Goal: Task Accomplishment & Management: Use online tool/utility

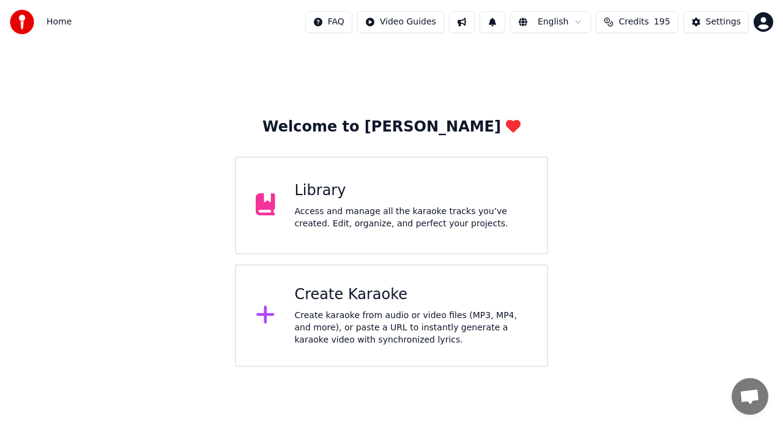
scroll to position [27, 0]
click at [347, 306] on div "Create Karaoke Create karaoke from audio or video files (MP3, MP4, and more), o…" at bounding box center [411, 315] width 233 height 61
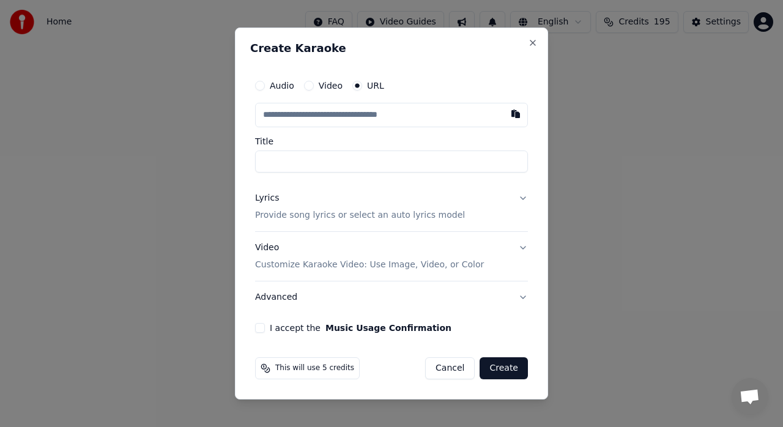
click at [521, 197] on button "Lyrics Provide song lyrics or select an auto lyrics model" at bounding box center [391, 206] width 273 height 49
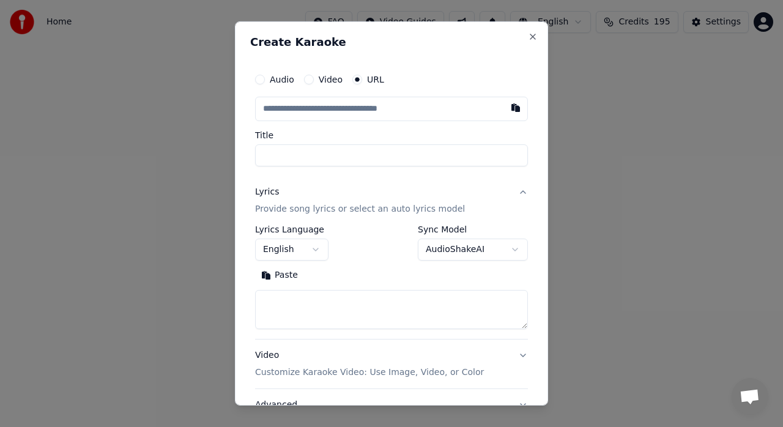
click at [291, 275] on button "Paste" at bounding box center [279, 275] width 49 height 20
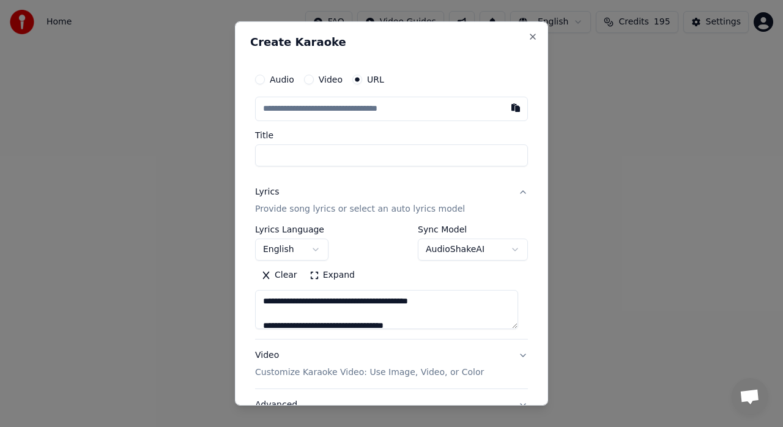
click at [341, 274] on button "Expand" at bounding box center [331, 275] width 57 height 20
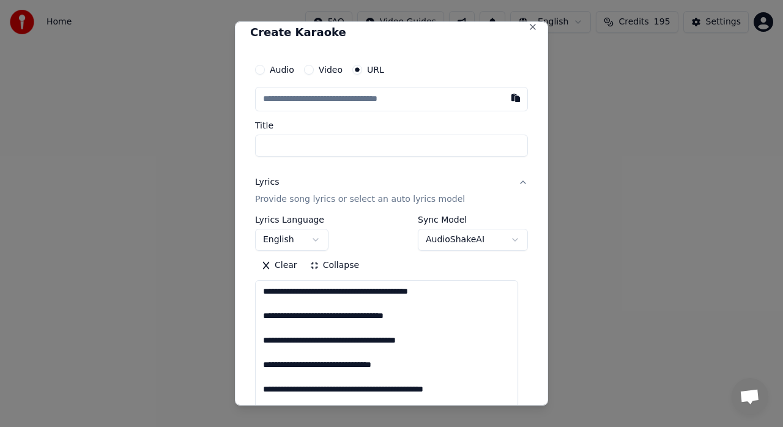
scroll to position [0, 0]
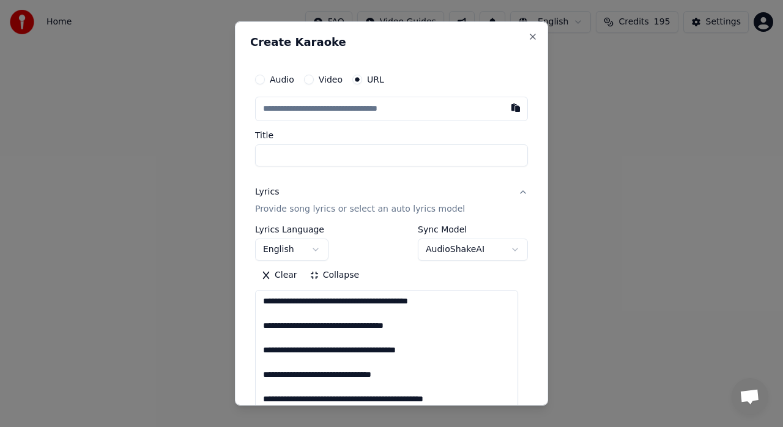
click at [328, 75] on label "Video" at bounding box center [331, 79] width 24 height 9
click at [314, 75] on button "Video" at bounding box center [309, 80] width 10 height 10
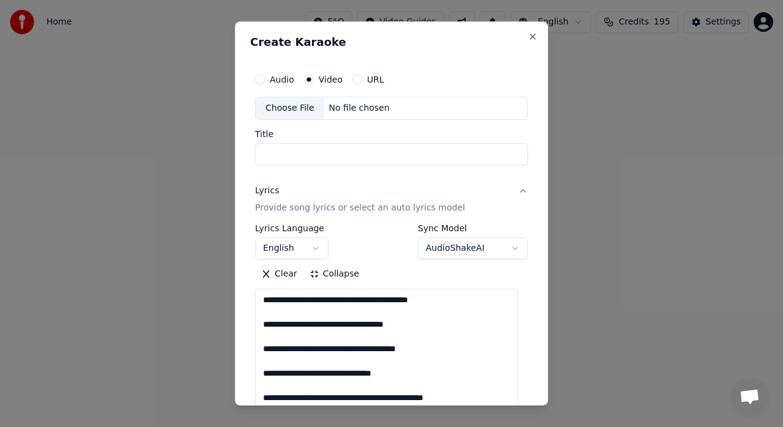
click at [296, 104] on div "Choose File" at bounding box center [290, 108] width 69 height 22
type textarea "**********"
type input "**********"
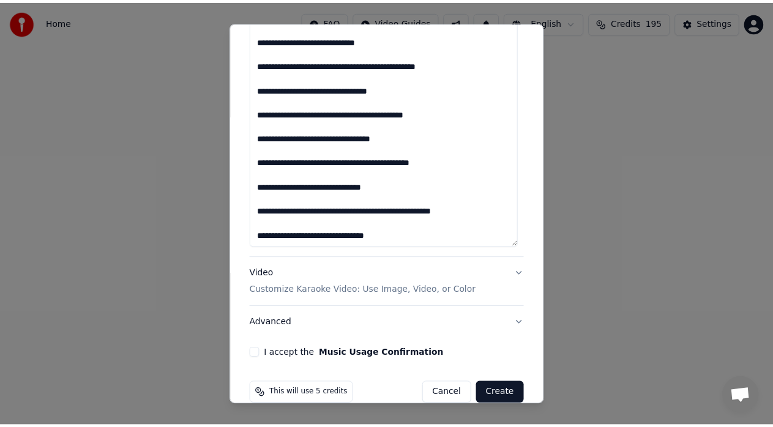
scroll to position [1341, 0]
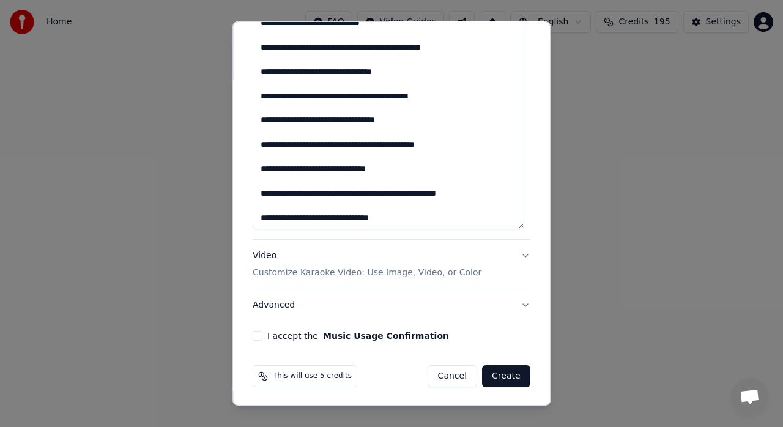
click at [256, 333] on button "I accept the Music Usage Confirmation" at bounding box center [258, 336] width 10 height 10
click at [505, 372] on button "Create" at bounding box center [506, 376] width 48 height 22
type textarea "**********"
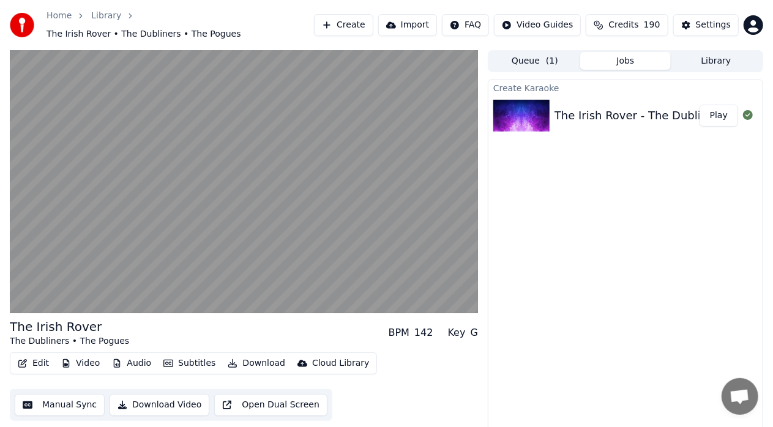
click at [727, 209] on div "Create Karaoke The Irish Rover - The Dubliners & The Pogues Play" at bounding box center [624, 261] width 275 height 363
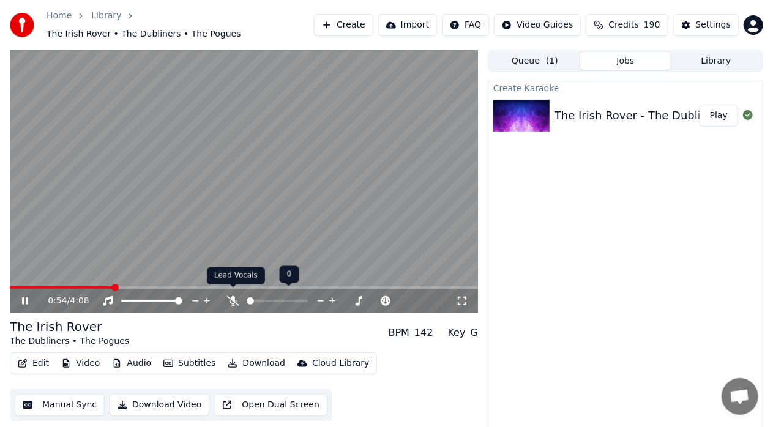
click at [234, 296] on icon at bounding box center [233, 301] width 12 height 10
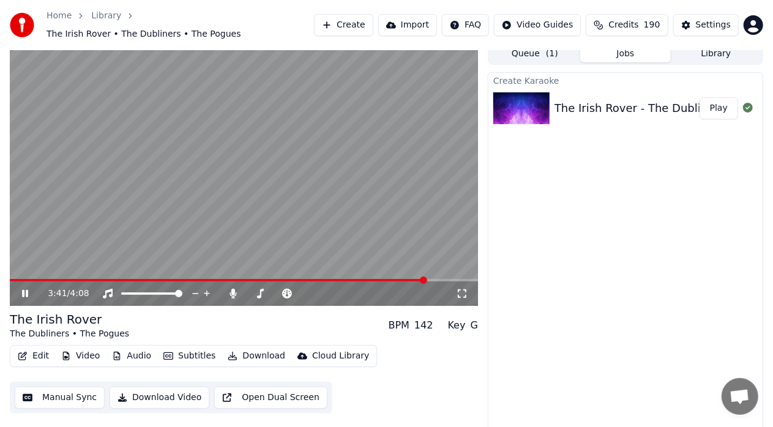
scroll to position [9, 0]
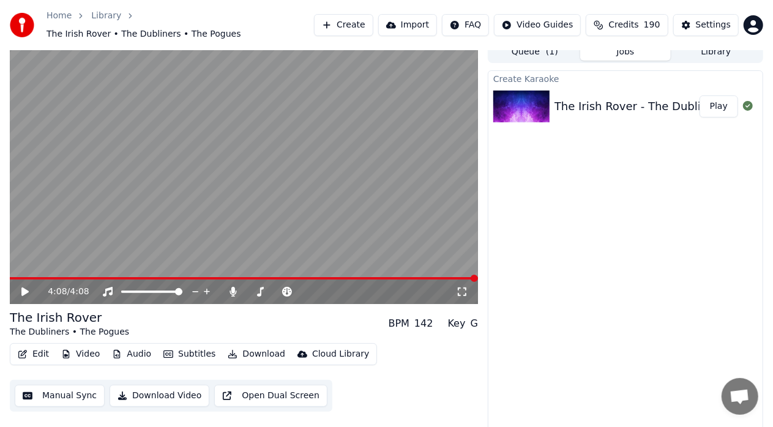
click at [71, 389] on button "Manual Sync" at bounding box center [60, 396] width 90 height 22
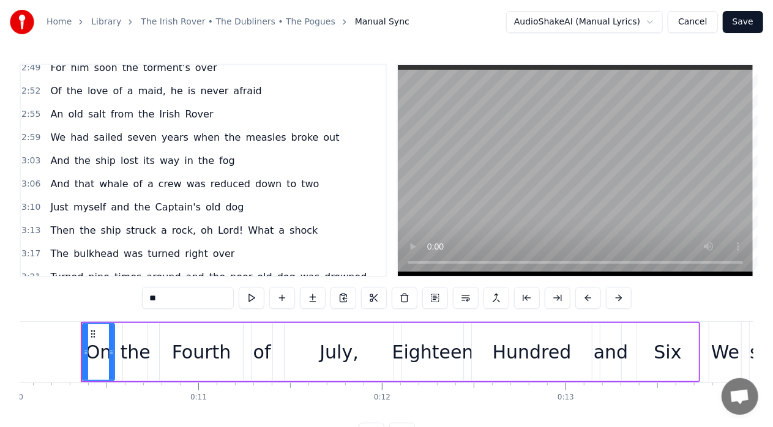
scroll to position [884, 0]
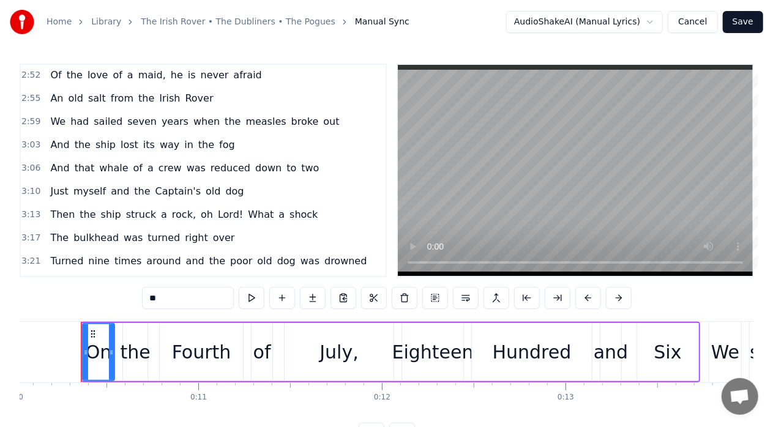
click at [200, 277] on span "Rover" at bounding box center [215, 284] width 31 height 14
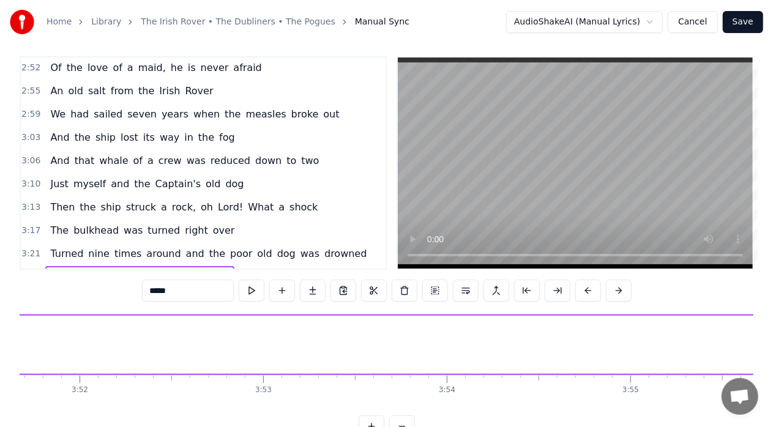
scroll to position [0, 44904]
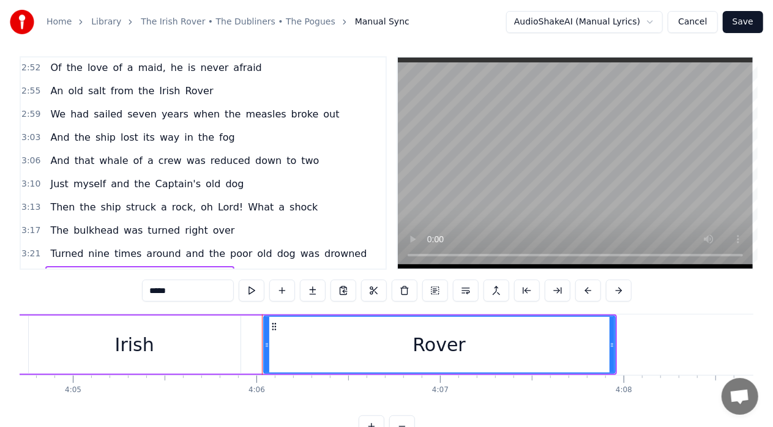
click at [136, 343] on div "Irish" at bounding box center [134, 345] width 39 height 28
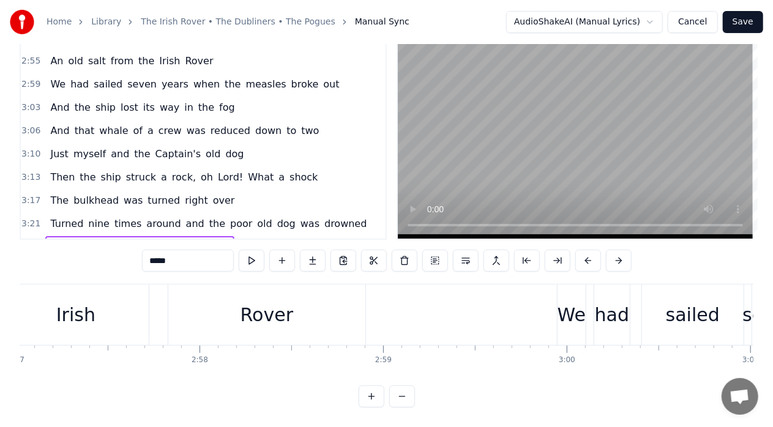
scroll to position [0, 32054]
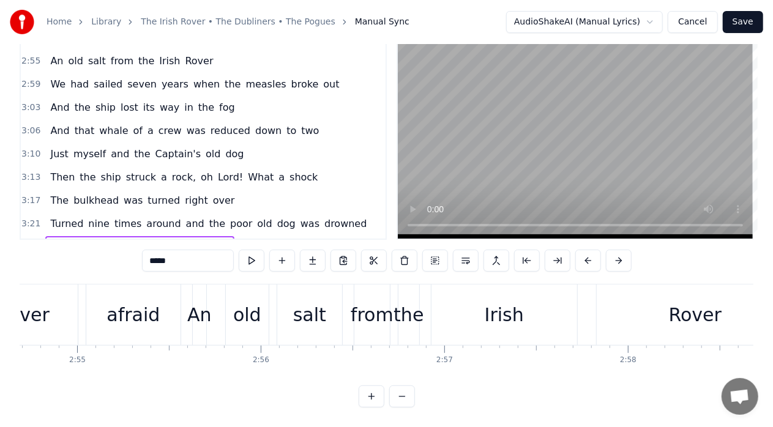
click at [501, 303] on div "Irish" at bounding box center [503, 315] width 39 height 28
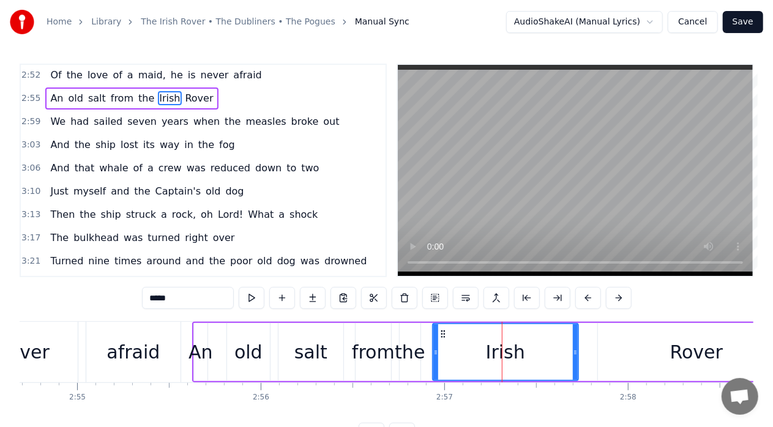
scroll to position [796, 0]
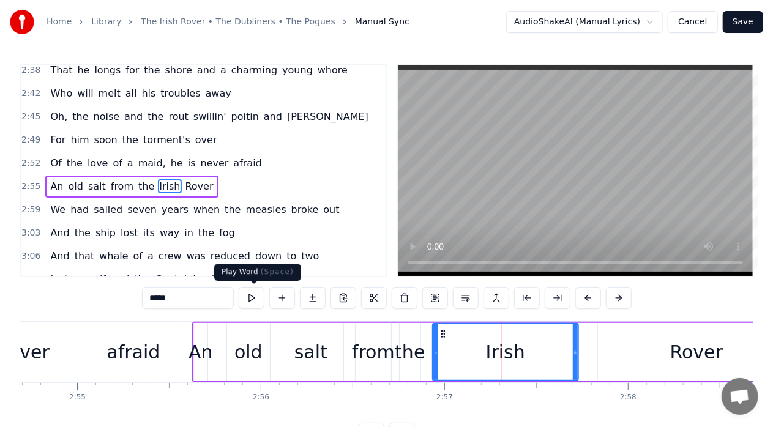
click at [254, 295] on button at bounding box center [252, 298] width 26 height 22
click at [647, 357] on div "Rover" at bounding box center [696, 352] width 197 height 58
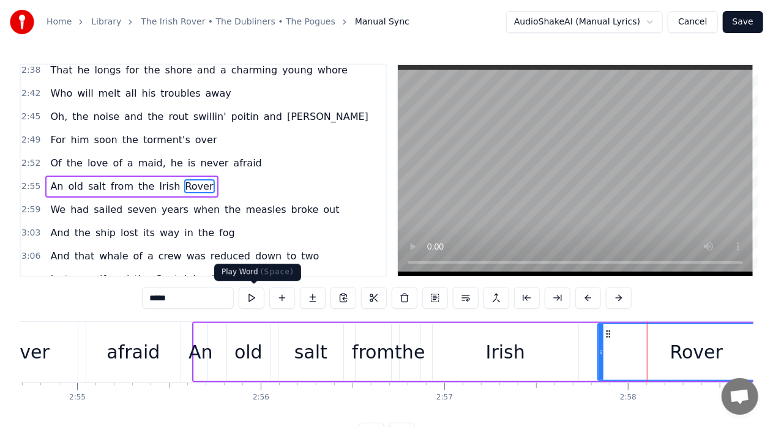
click at [254, 296] on button at bounding box center [252, 298] width 26 height 22
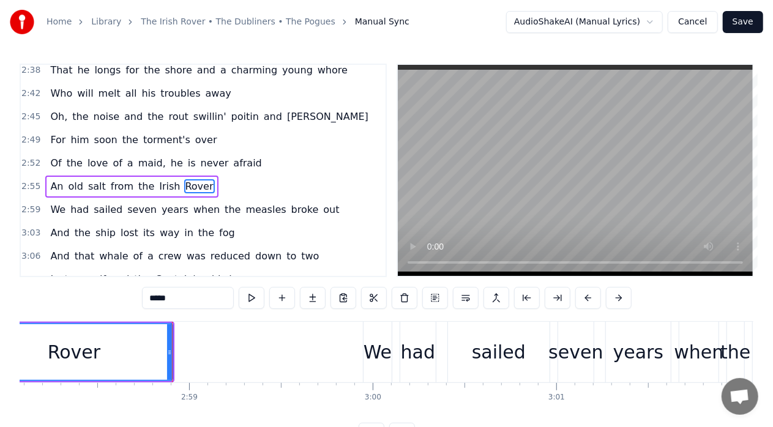
scroll to position [0, 32705]
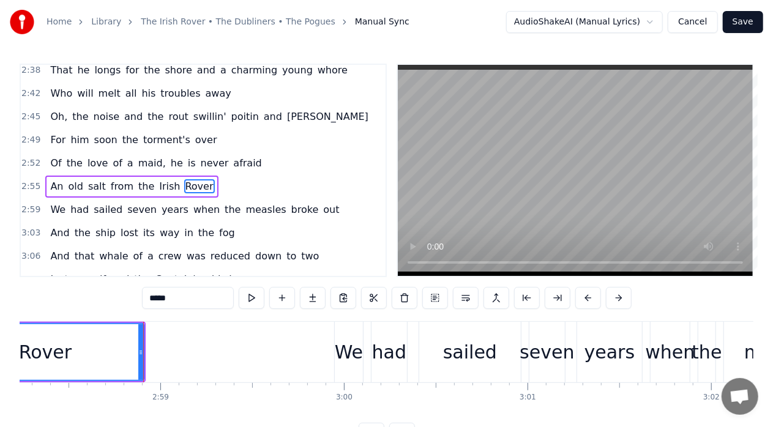
click at [345, 355] on div "We" at bounding box center [349, 352] width 28 height 28
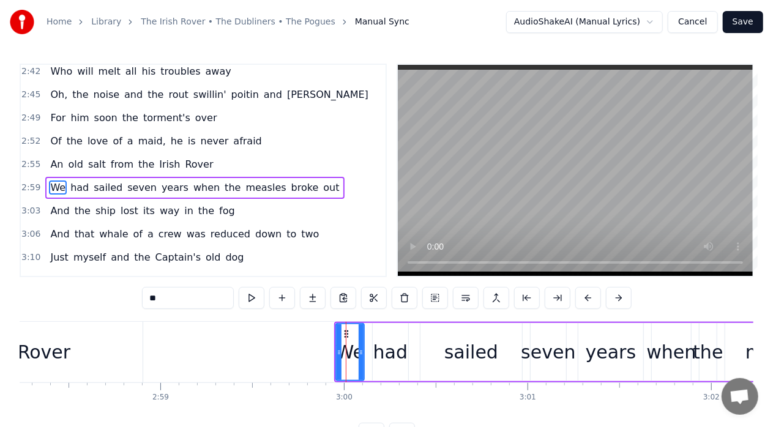
scroll to position [819, 0]
click at [254, 297] on button at bounding box center [252, 298] width 26 height 22
drag, startPoint x: 661, startPoint y: 360, endPoint x: 778, endPoint y: 358, distance: 117.4
click at [773, 358] on html "Home Library The Irish Rover • The Dubliners • The Pogues Manual Sync AudioShak…" at bounding box center [386, 232] width 773 height 464
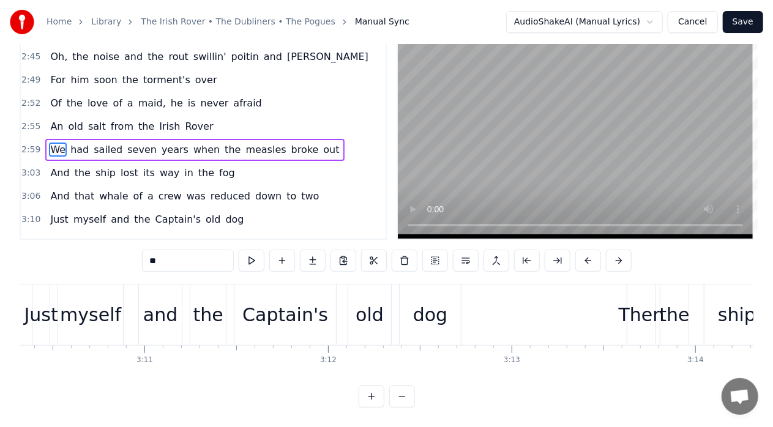
scroll to position [0, 34949]
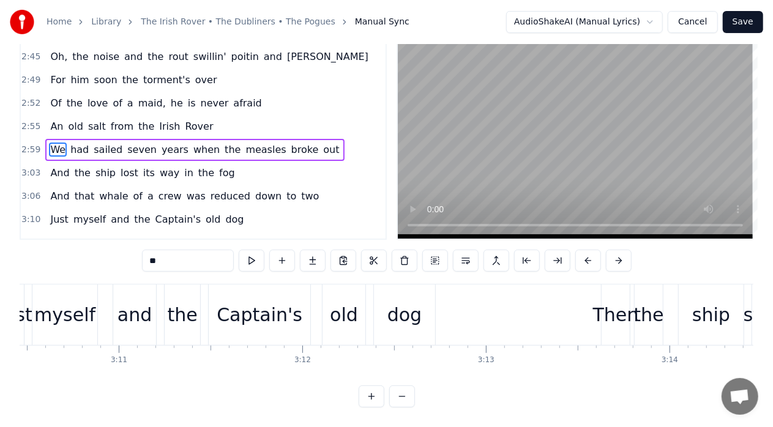
click at [609, 306] on div "Then" at bounding box center [616, 315] width 46 height 28
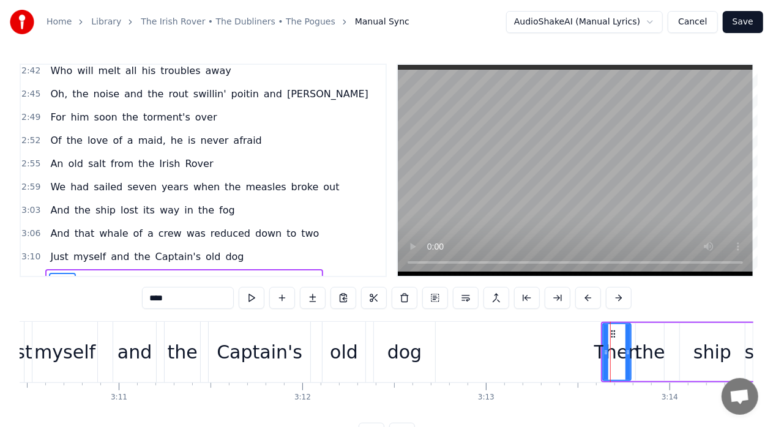
scroll to position [884, 0]
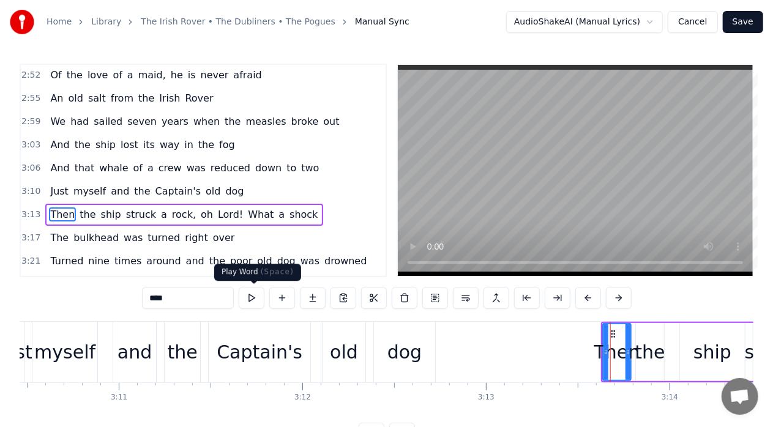
click at [256, 301] on button at bounding box center [252, 298] width 26 height 22
click at [648, 352] on div "the" at bounding box center [649, 352] width 30 height 28
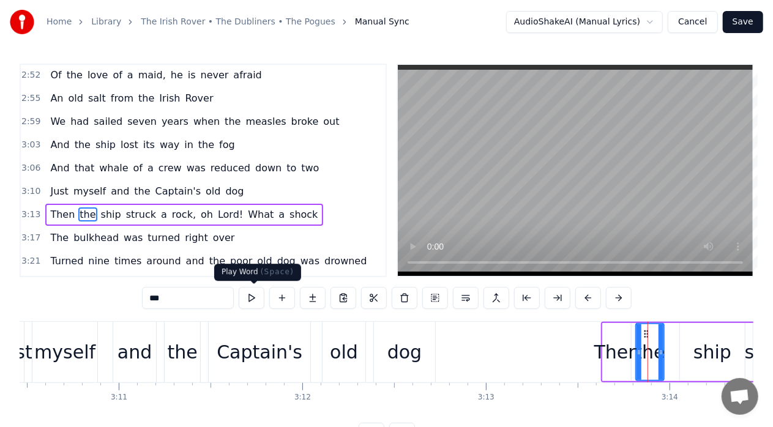
click at [251, 296] on button at bounding box center [252, 298] width 26 height 22
click at [719, 356] on div "ship" at bounding box center [712, 352] width 38 height 28
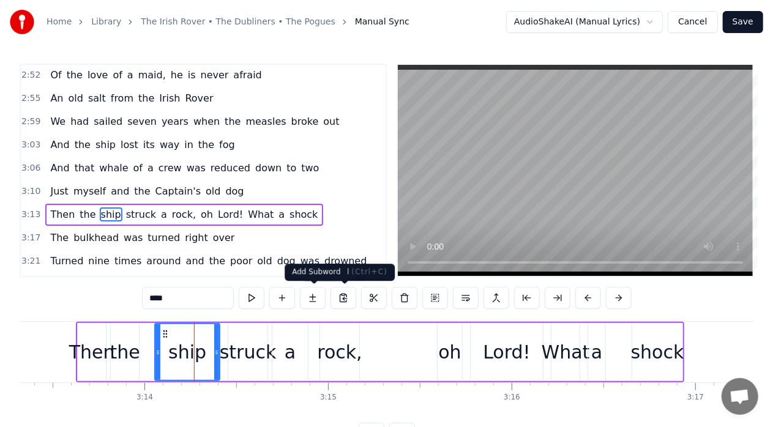
scroll to position [0, 35586]
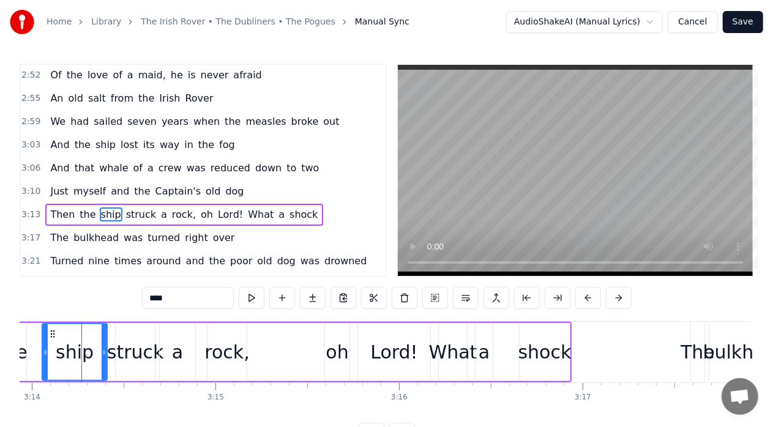
click at [536, 354] on div "shock" at bounding box center [544, 352] width 53 height 28
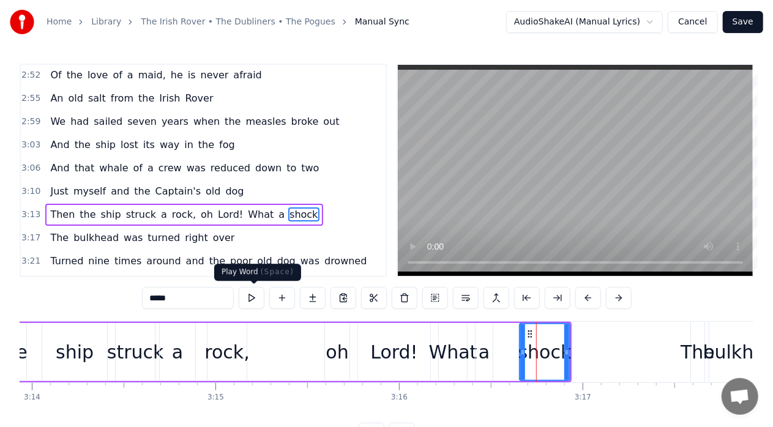
click at [254, 299] on button at bounding box center [252, 298] width 26 height 22
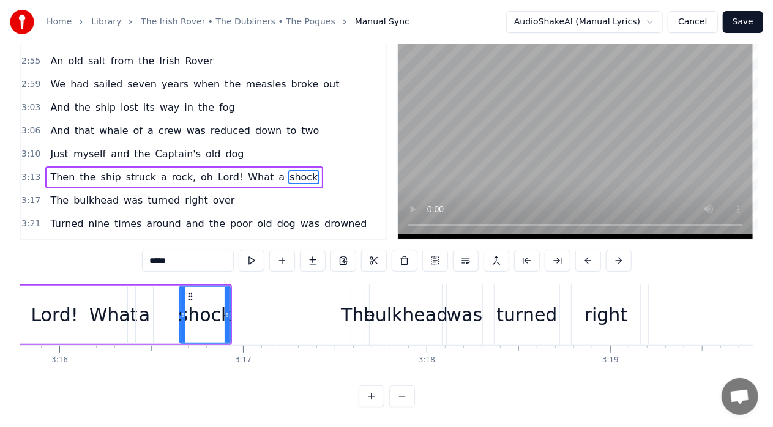
scroll to position [0, 35952]
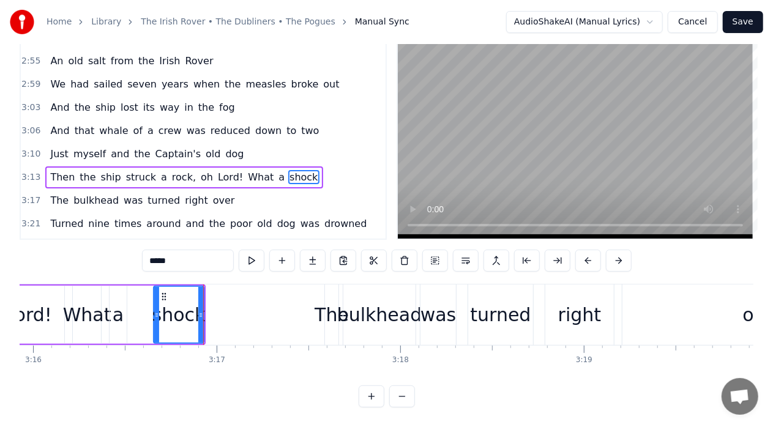
click at [323, 302] on div "The" at bounding box center [331, 315] width 34 height 28
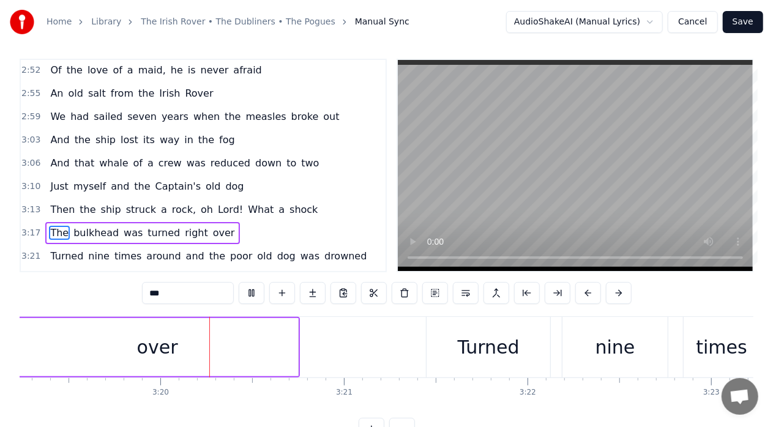
scroll to position [0, 36571]
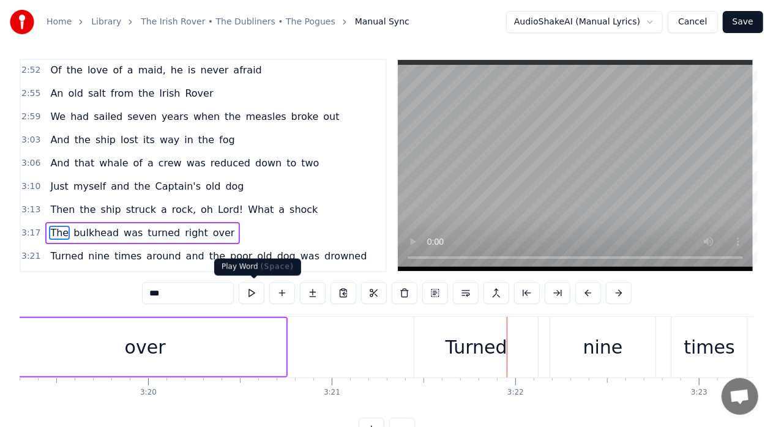
click at [252, 289] on button at bounding box center [252, 293] width 26 height 22
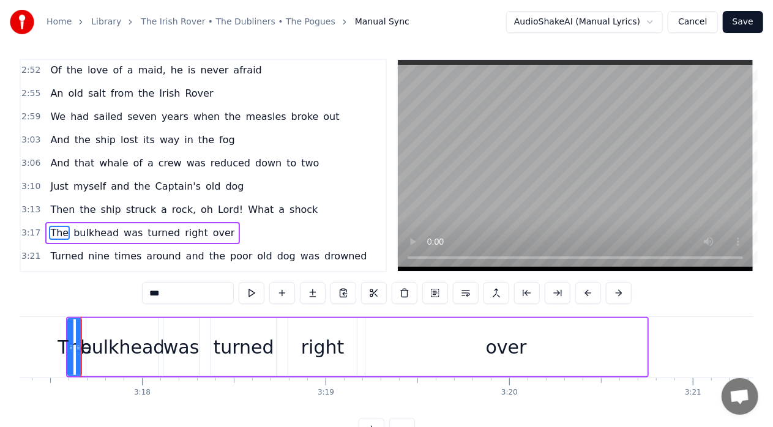
click at [252, 289] on button at bounding box center [252, 293] width 26 height 22
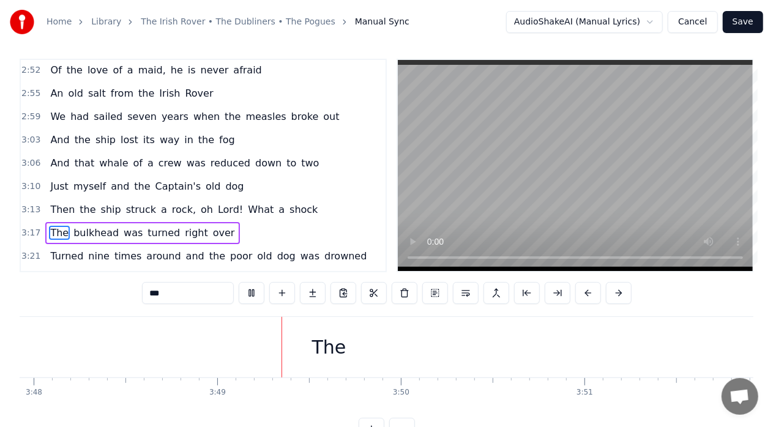
scroll to position [0, 41933]
click at [219, 346] on div "The" at bounding box center [178, 347] width 5526 height 61
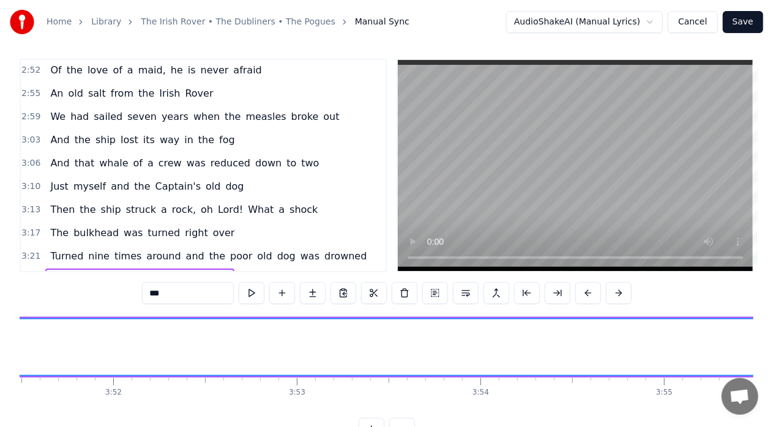
scroll to position [0, 42571]
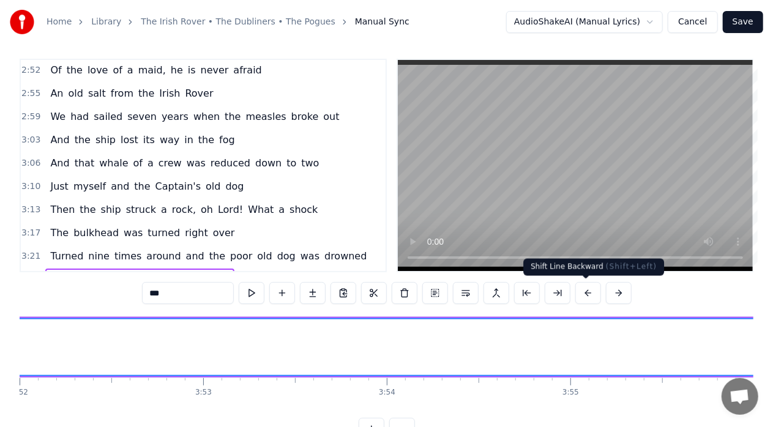
click at [582, 293] on button at bounding box center [588, 293] width 26 height 22
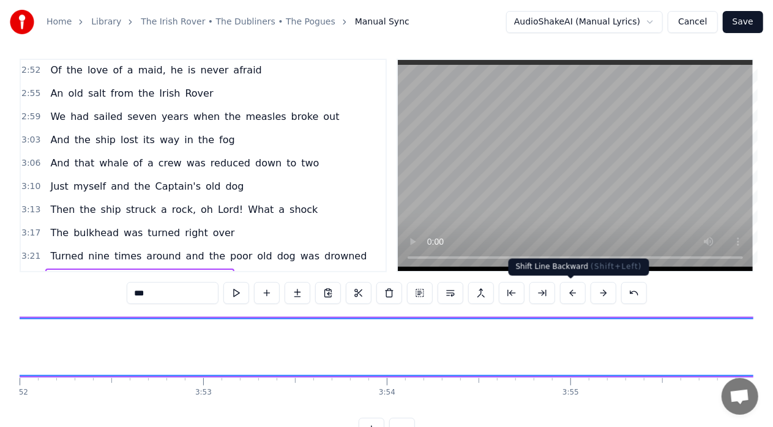
click at [568, 292] on button at bounding box center [573, 293] width 26 height 22
click at [570, 289] on button at bounding box center [573, 293] width 26 height 22
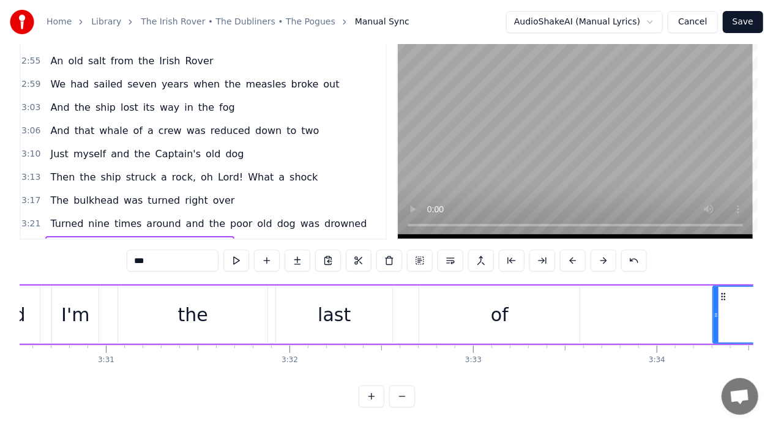
scroll to position [0, 38762]
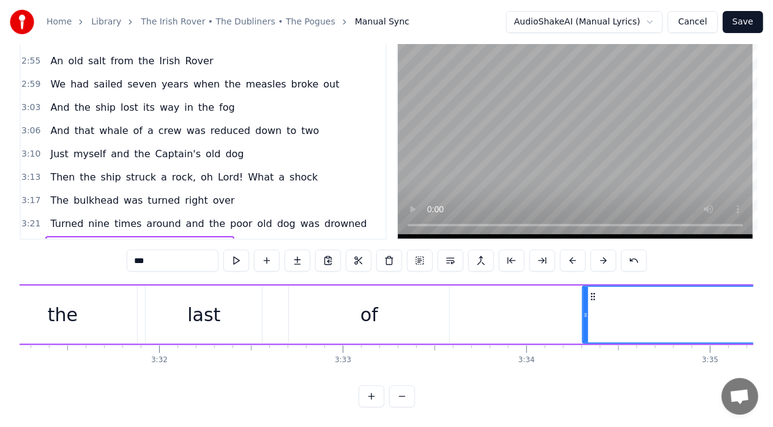
click at [371, 309] on div "of" at bounding box center [369, 315] width 18 height 28
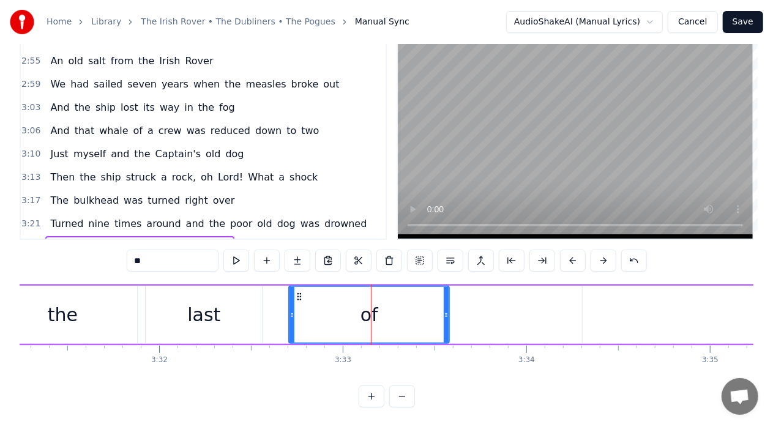
click at [151, 240] on span "The" at bounding box center [161, 247] width 21 height 14
type input "***"
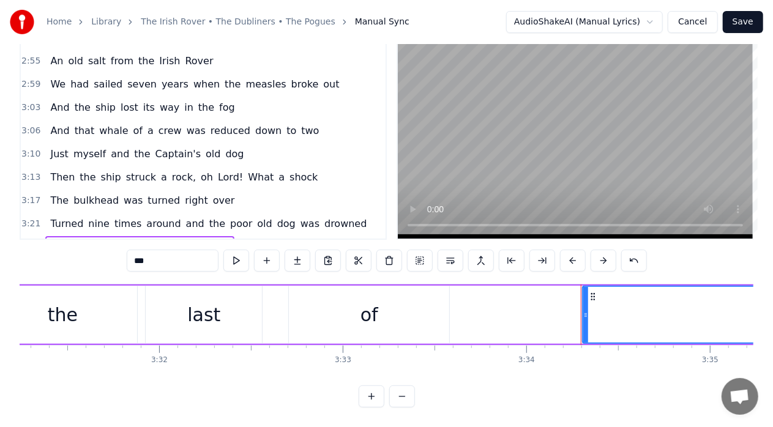
click at [151, 240] on span "The" at bounding box center [161, 247] width 21 height 14
click at [630, 250] on button at bounding box center [634, 261] width 26 height 22
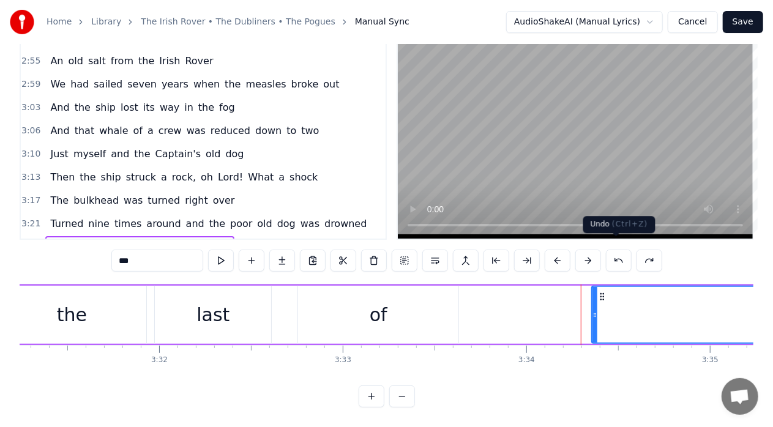
click at [619, 251] on button at bounding box center [619, 261] width 26 height 22
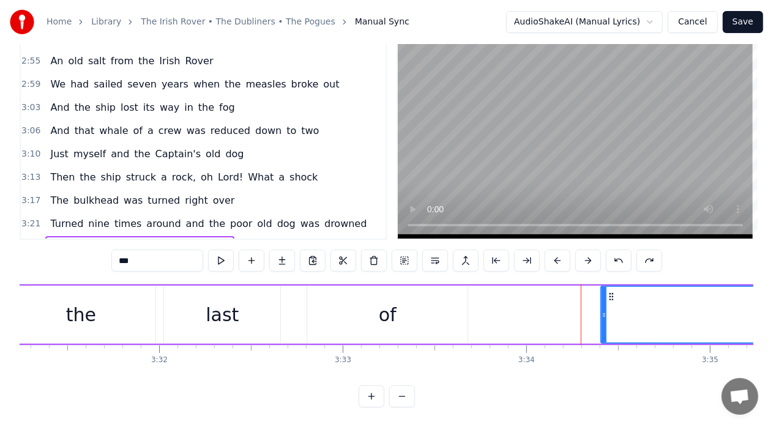
click at [619, 251] on button at bounding box center [619, 261] width 26 height 22
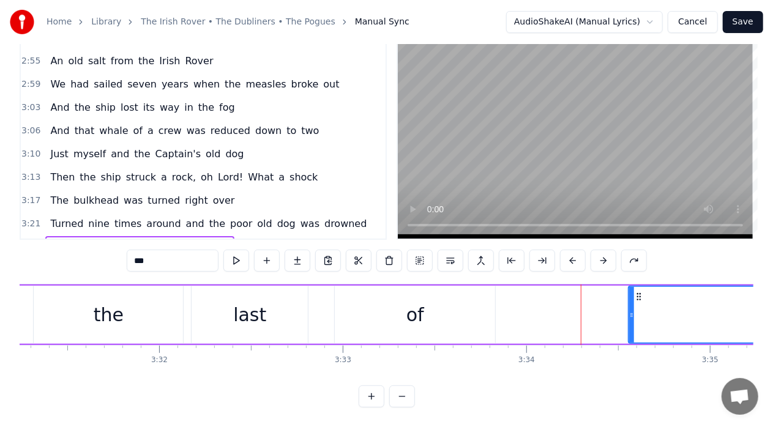
click at [621, 251] on button at bounding box center [634, 261] width 26 height 22
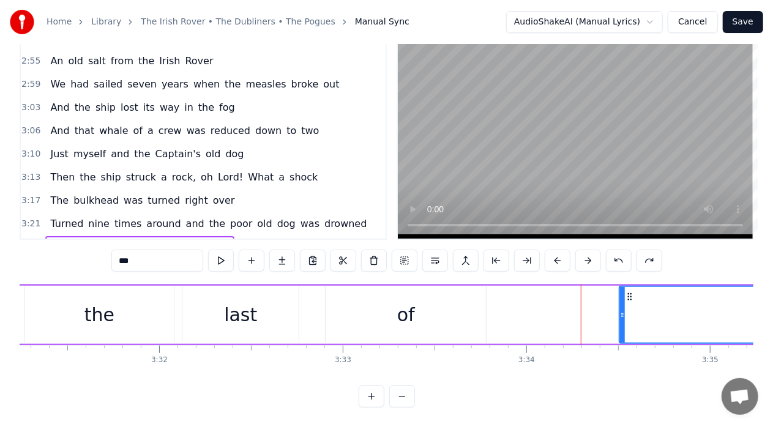
click at [619, 251] on button at bounding box center [619, 261] width 26 height 22
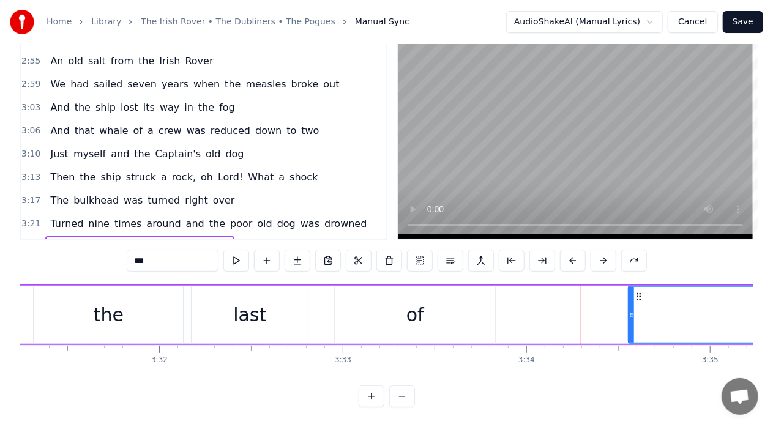
drag, startPoint x: 637, startPoint y: 306, endPoint x: 650, endPoint y: 308, distance: 13.0
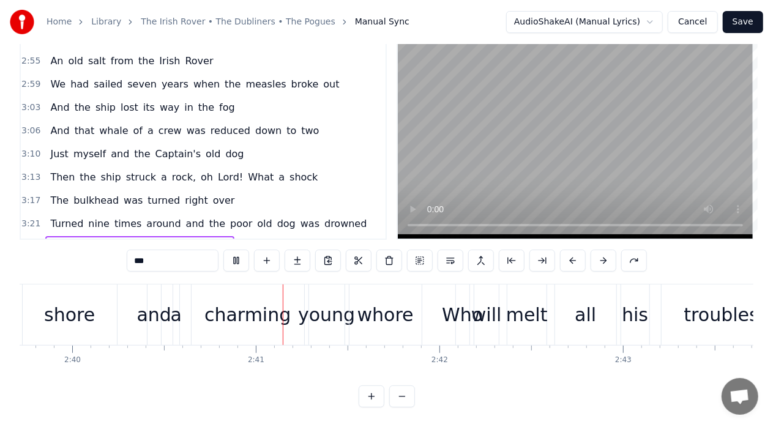
scroll to position [0, 29411]
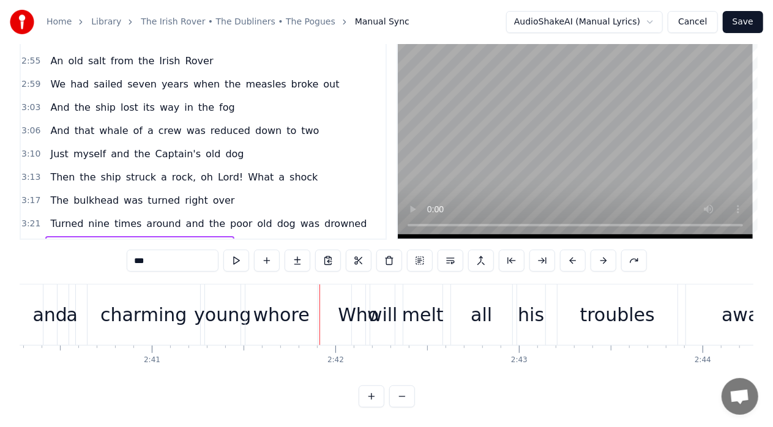
click at [160, 307] on div "charming" at bounding box center [143, 315] width 86 height 28
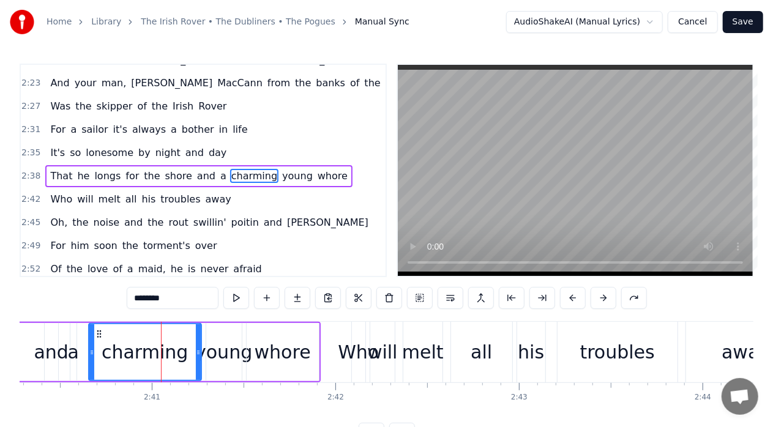
scroll to position [682, 0]
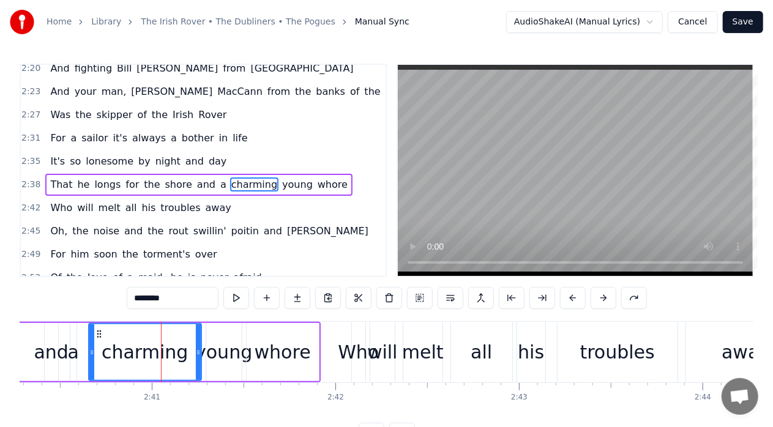
click at [235, 177] on span "charming" at bounding box center [254, 184] width 48 height 14
click at [251, 177] on span "charming" at bounding box center [254, 184] width 48 height 14
click at [236, 177] on span "charming" at bounding box center [254, 184] width 48 height 14
drag, startPoint x: 175, startPoint y: 302, endPoint x: 134, endPoint y: 301, distance: 41.0
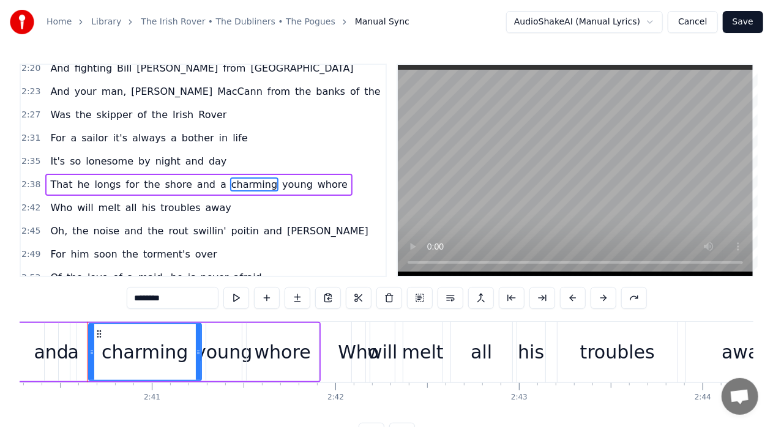
click at [134, 301] on input "********" at bounding box center [173, 298] width 92 height 22
type input "******"
click at [332, 243] on div "2:49 For him soon the torment's over" at bounding box center [203, 254] width 365 height 23
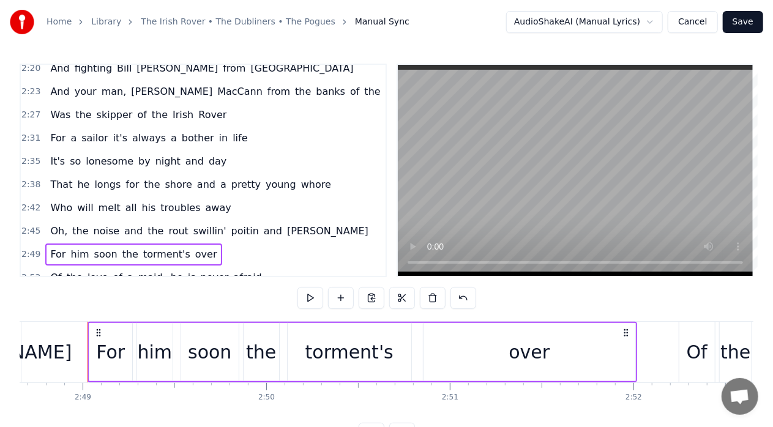
scroll to position [0, 30955]
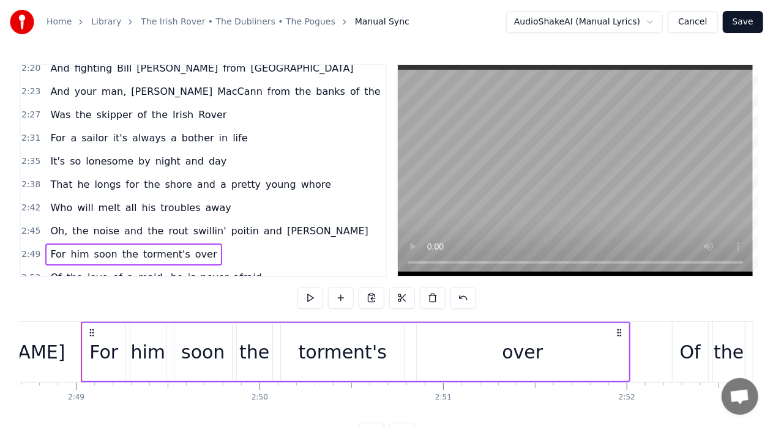
click at [207, 154] on span "day" at bounding box center [217, 161] width 20 height 14
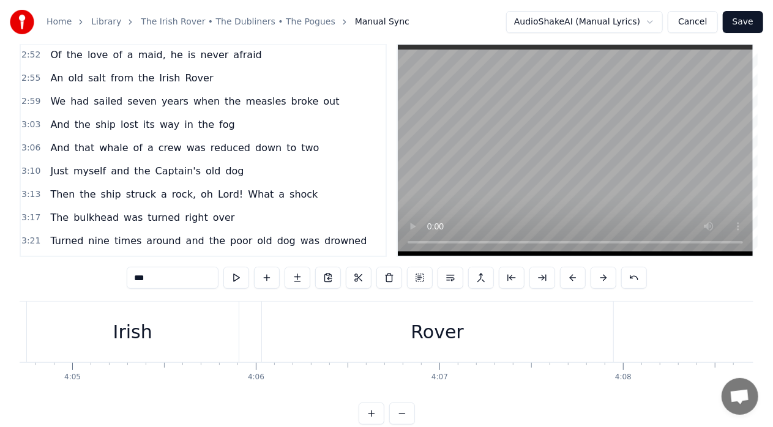
scroll to position [40, 0]
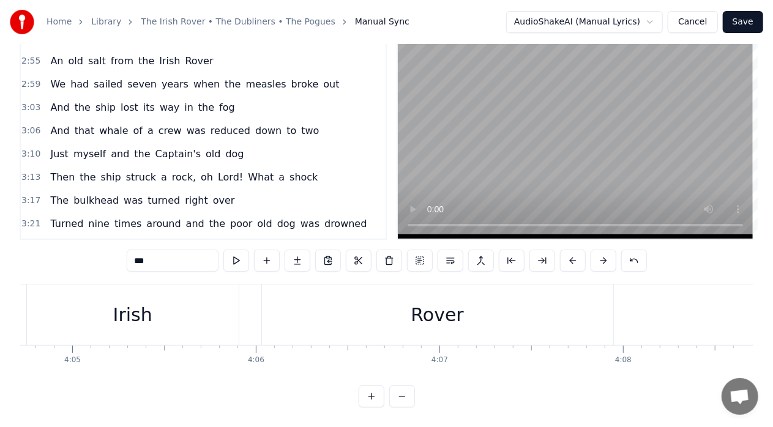
click at [743, 18] on button "Save" at bounding box center [742, 22] width 40 height 22
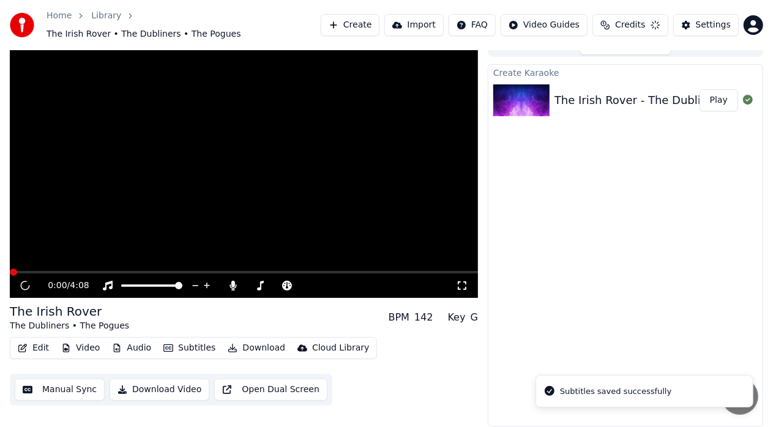
scroll to position [9, 0]
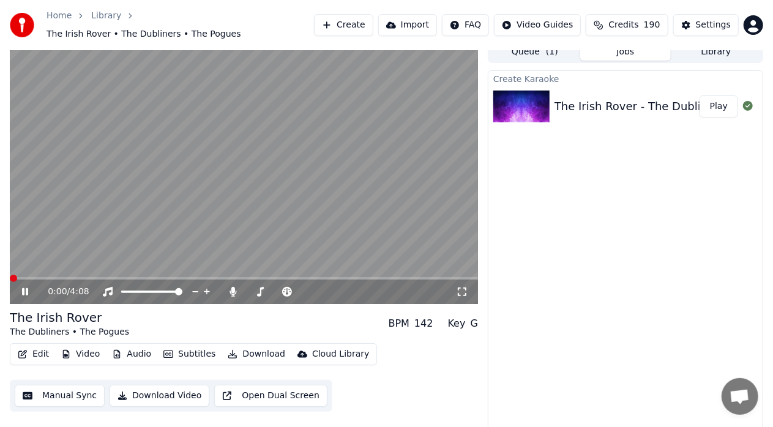
click at [10, 276] on span at bounding box center [13, 278] width 7 height 7
drag, startPoint x: 472, startPoint y: 204, endPoint x: 473, endPoint y: 232, distance: 27.5
click at [473, 232] on video at bounding box center [244, 172] width 468 height 263
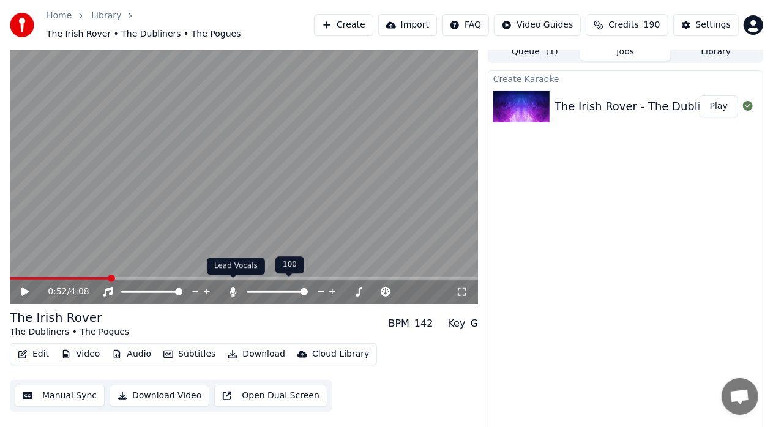
click at [233, 287] on icon at bounding box center [233, 292] width 7 height 10
click at [25, 287] on icon at bounding box center [24, 291] width 7 height 9
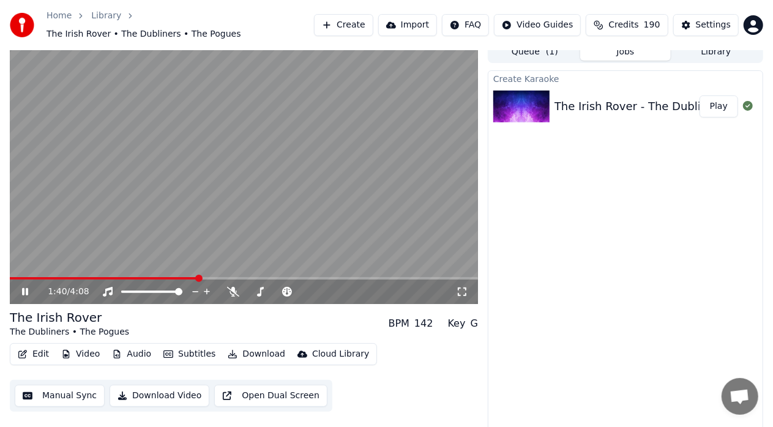
click at [285, 277] on span at bounding box center [244, 278] width 468 height 2
click at [78, 387] on button "Manual Sync" at bounding box center [60, 396] width 90 height 22
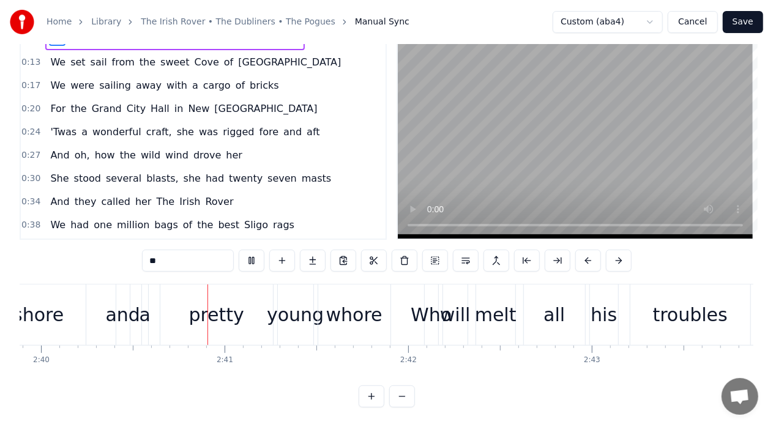
scroll to position [0, 29353]
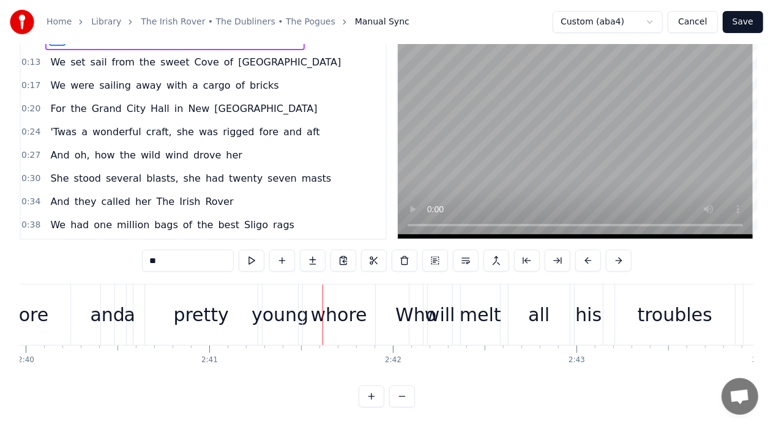
click at [346, 309] on div "whore" at bounding box center [339, 315] width 56 height 28
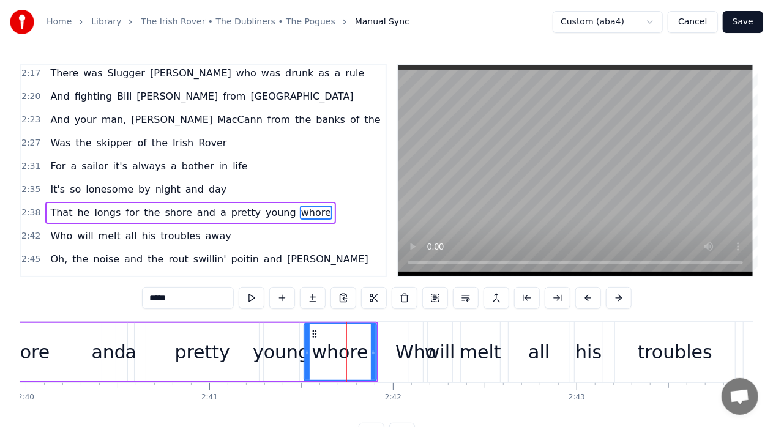
scroll to position [682, 0]
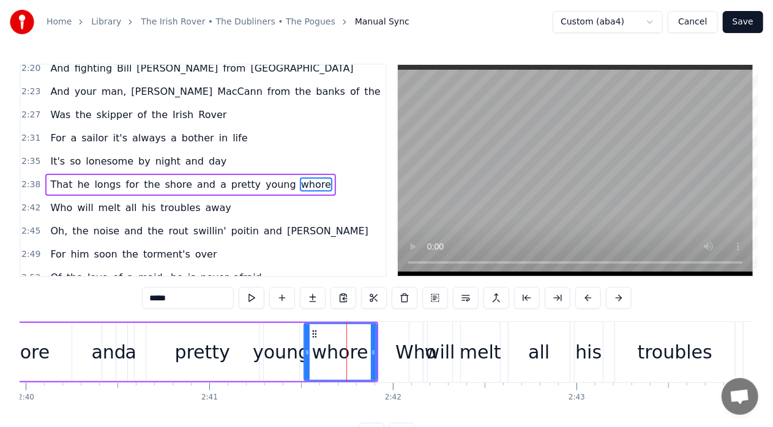
click at [300, 177] on span "whore" at bounding box center [316, 184] width 32 height 14
type input "***"
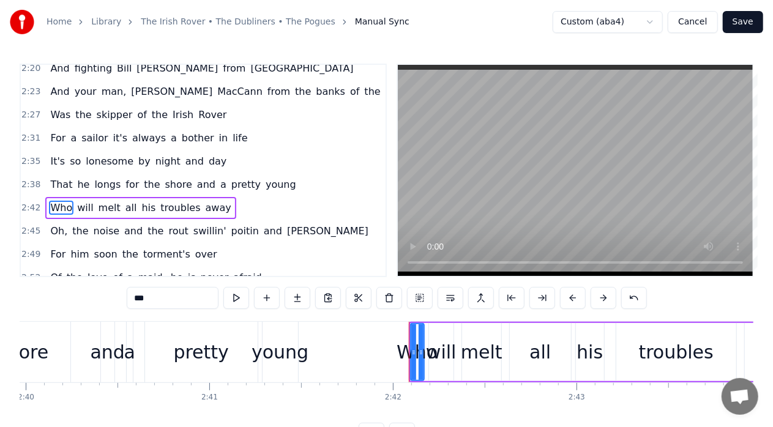
scroll to position [705, 0]
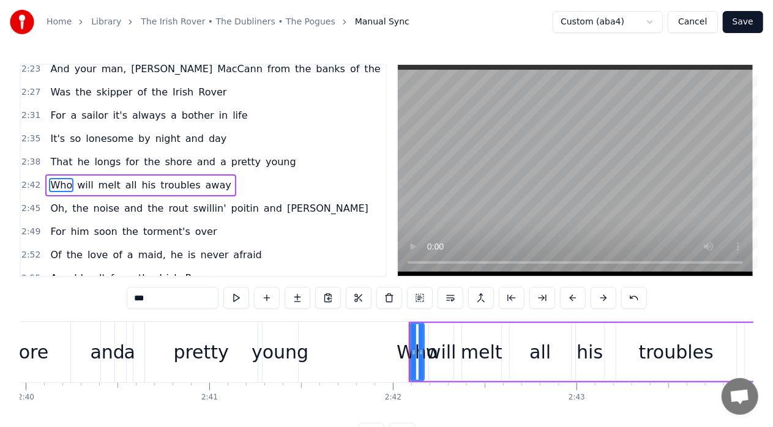
click at [279, 150] on div "2:38 That he longs for the shore and a pretty young" at bounding box center [203, 161] width 365 height 23
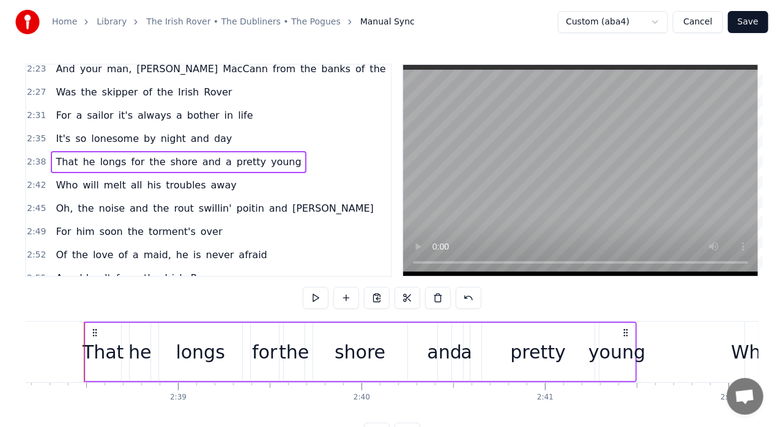
scroll to position [0, 29021]
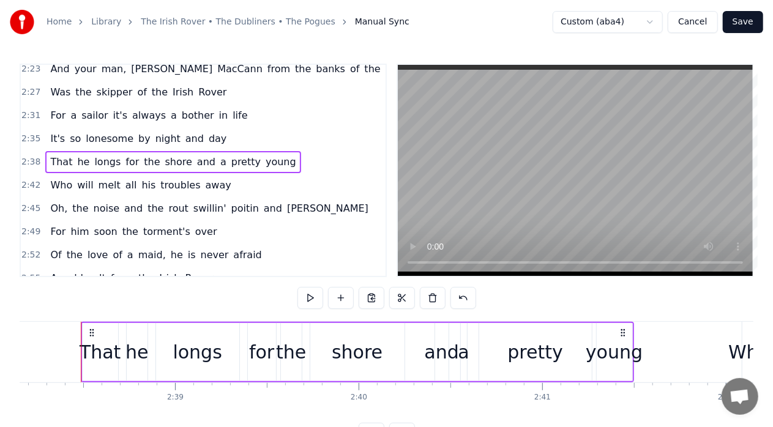
click at [272, 151] on div "That he longs for the shore and a pretty young" at bounding box center [172, 162] width 255 height 22
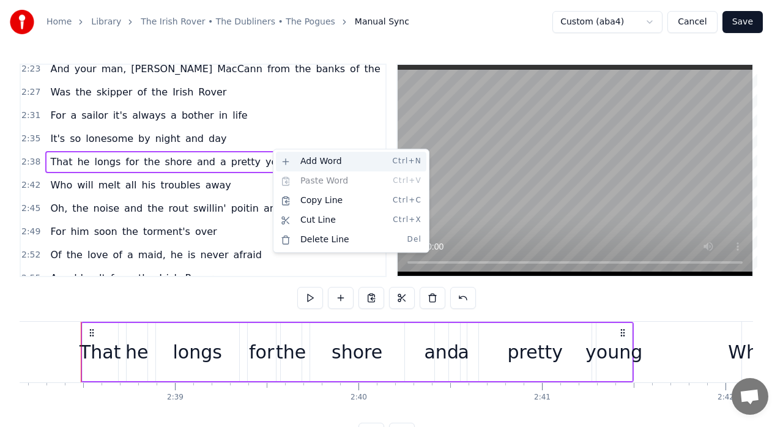
click at [305, 158] on div "Add Word Ctrl+N" at bounding box center [351, 162] width 150 height 20
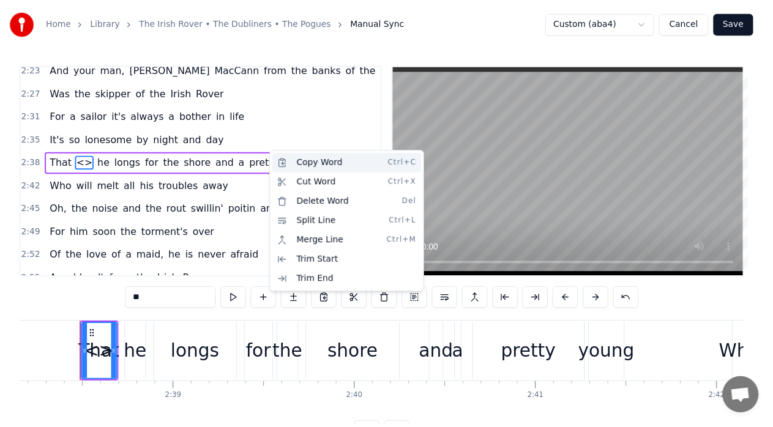
scroll to position [682, 0]
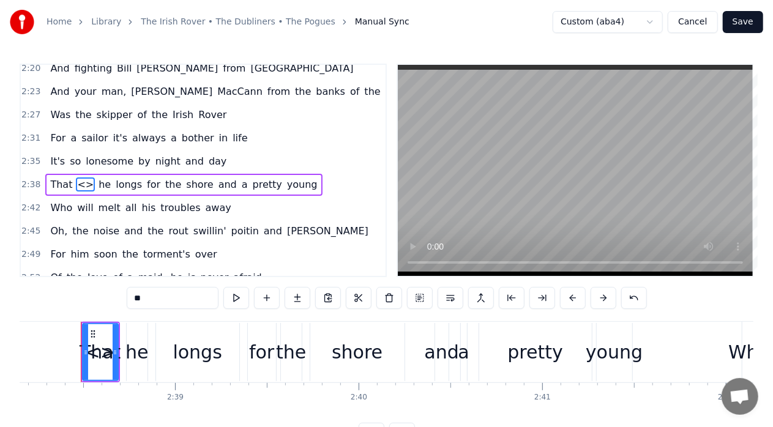
drag, startPoint x: 80, startPoint y: 169, endPoint x: 284, endPoint y: 175, distance: 204.4
click at [284, 175] on div "That <> he longs for the shore and a pretty young" at bounding box center [183, 185] width 276 height 22
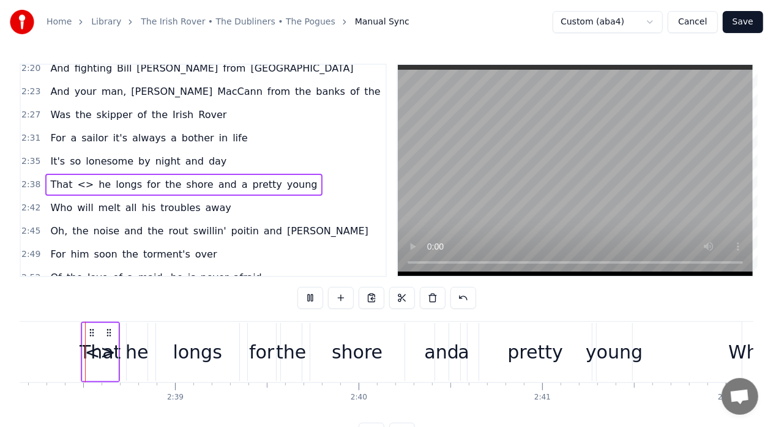
scroll to position [867, 0]
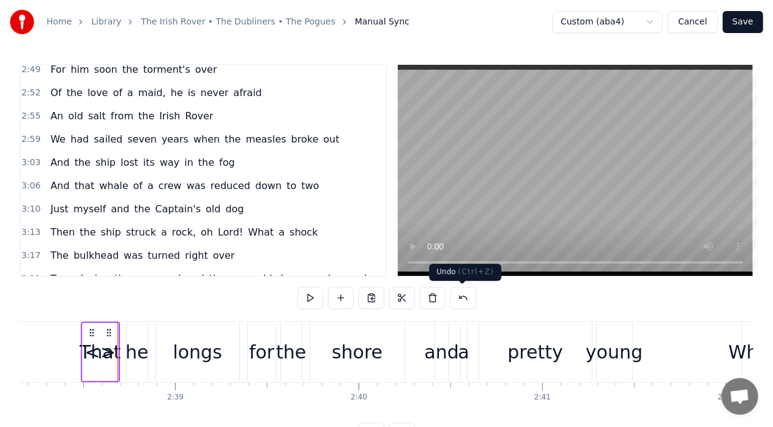
click at [461, 296] on button at bounding box center [463, 298] width 26 height 22
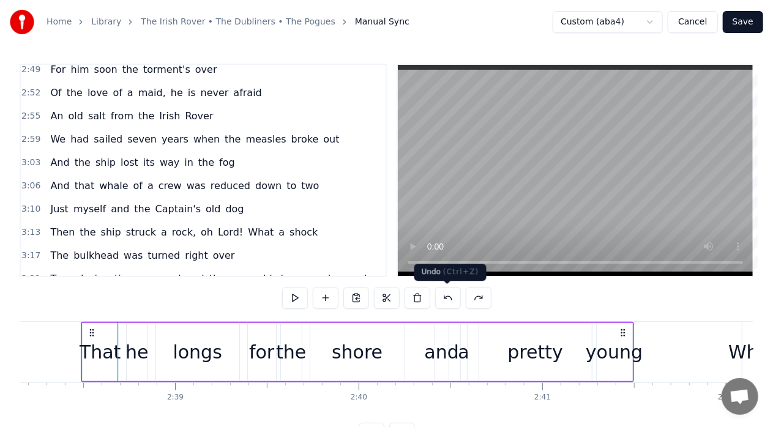
click at [449, 295] on button at bounding box center [448, 298] width 26 height 22
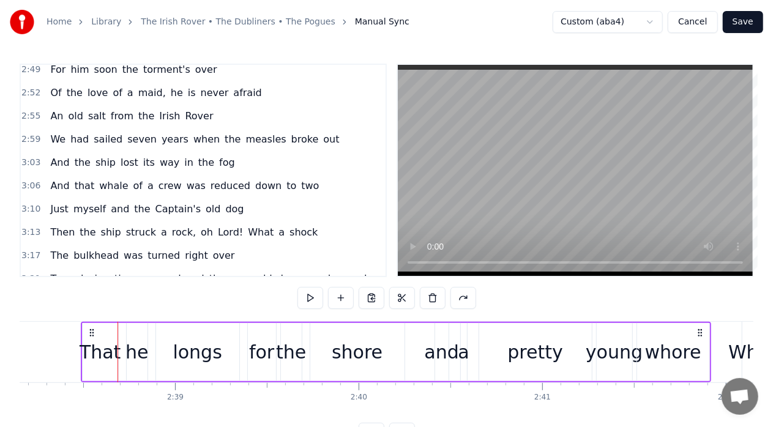
click at [675, 357] on div "whore" at bounding box center [673, 352] width 56 height 28
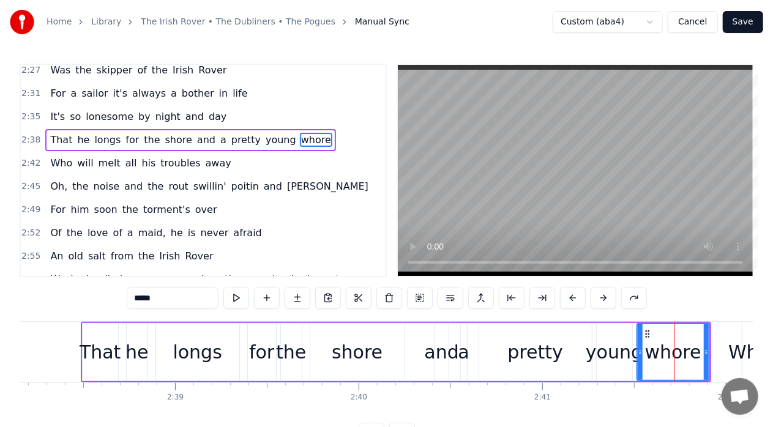
scroll to position [682, 0]
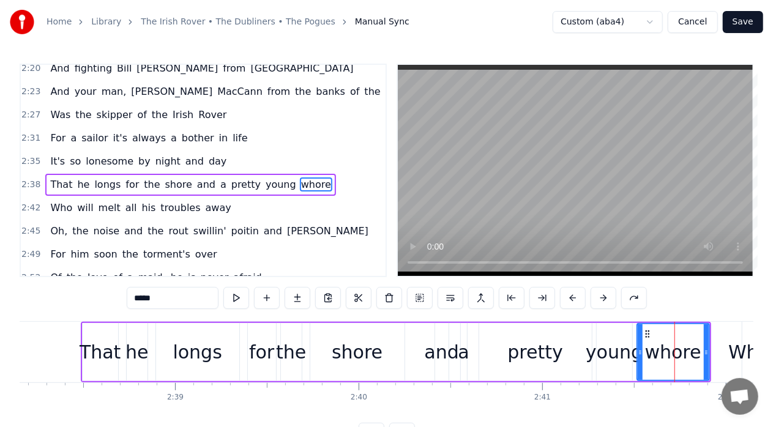
click at [697, 354] on div "whore" at bounding box center [673, 352] width 56 height 28
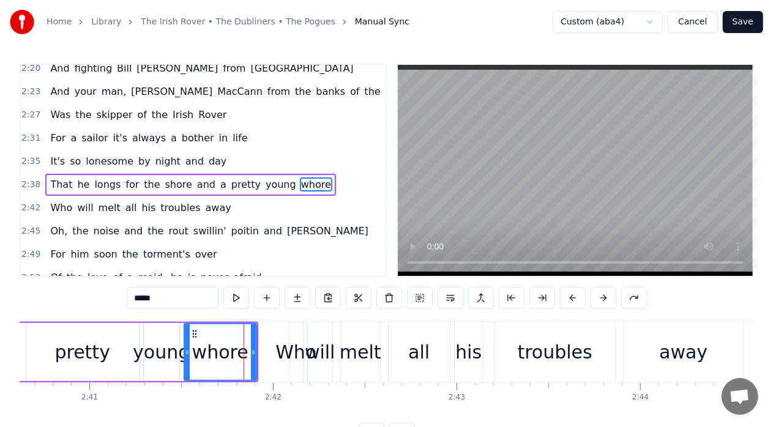
scroll to position [0, 29636]
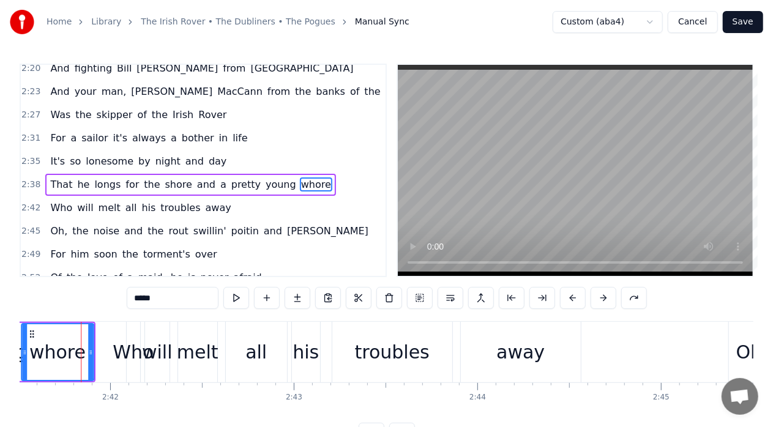
click at [31, 333] on circle at bounding box center [30, 333] width 1 height 1
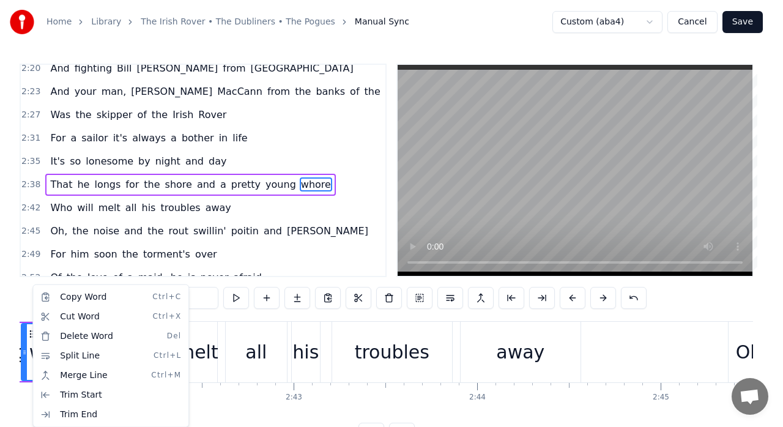
click at [294, 171] on html "Home Library The Irish Rover • The Dubliners • The Pogues Manual Sync Custom (a…" at bounding box center [391, 232] width 783 height 464
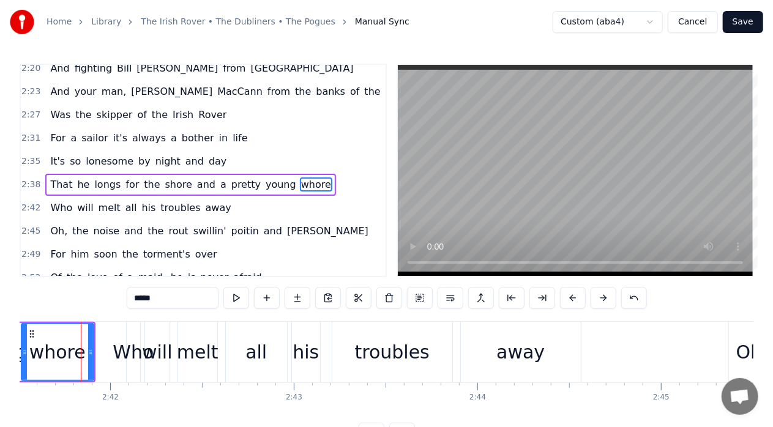
click at [300, 177] on span "whore" at bounding box center [316, 184] width 32 height 14
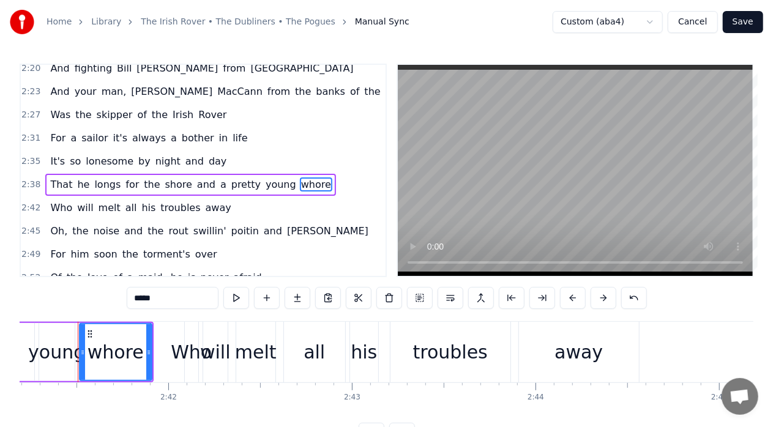
click at [300, 177] on span "whore" at bounding box center [316, 184] width 32 height 14
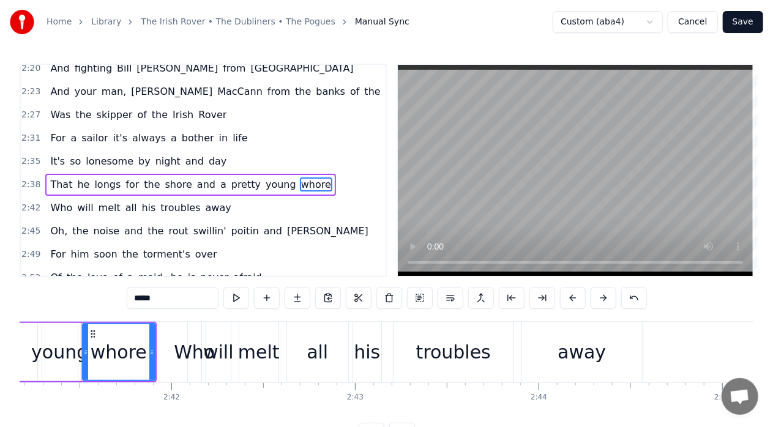
click at [300, 177] on span "whore" at bounding box center [316, 184] width 32 height 14
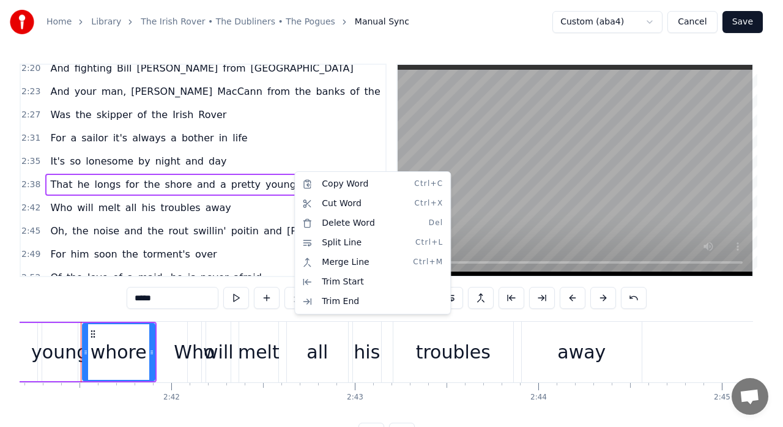
click at [286, 171] on html "Home Library The Irish Rover • The Dubliners • The Pogues Manual Sync Custom (a…" at bounding box center [391, 232] width 783 height 464
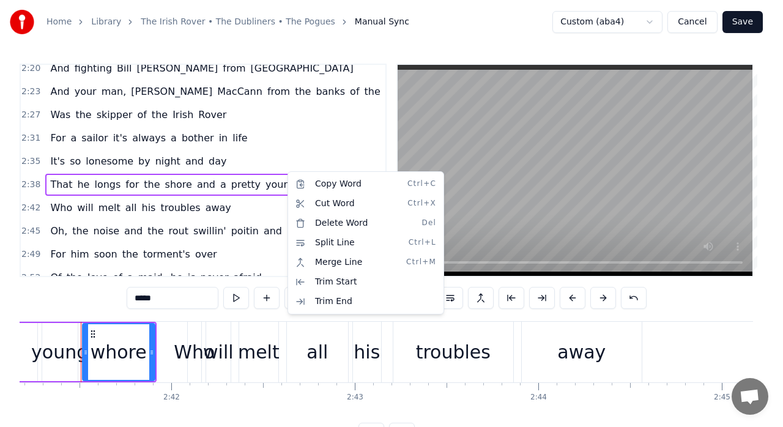
click at [778, 248] on html "Home Library The Irish Rover • The Dubliners • The Pogues Manual Sync Custom (a…" at bounding box center [391, 232] width 783 height 464
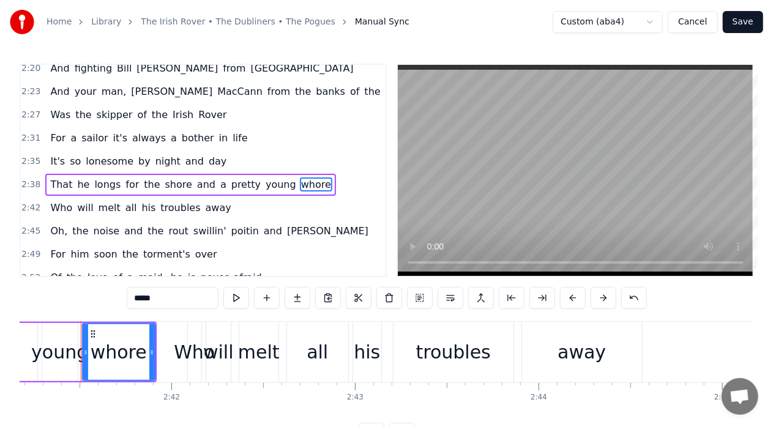
click at [699, 23] on button "Cancel" at bounding box center [692, 22] width 50 height 22
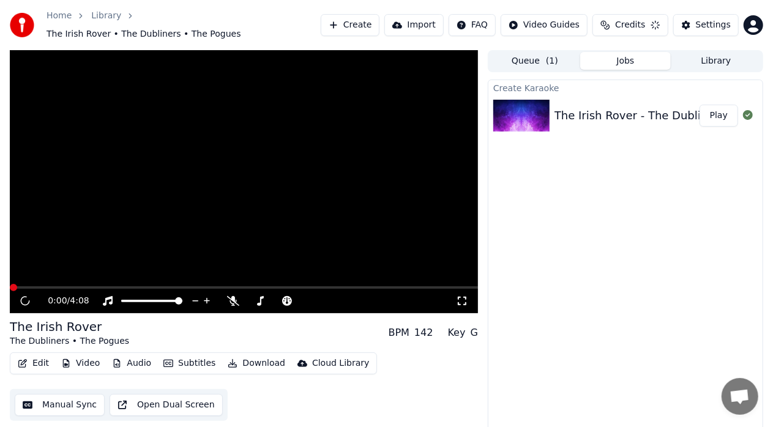
scroll to position [9, 0]
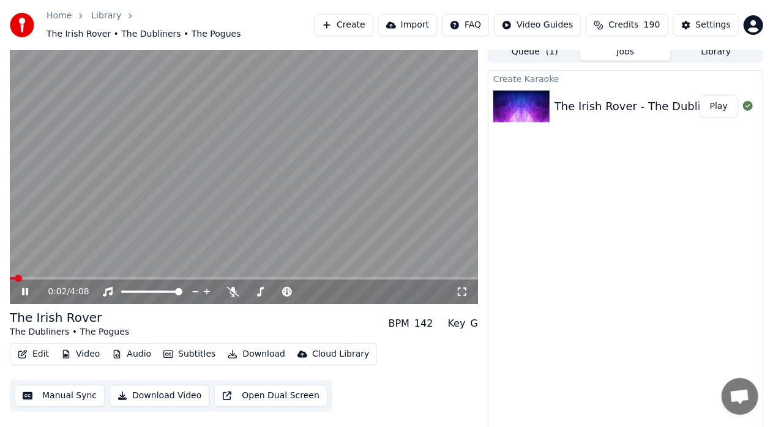
click at [328, 270] on div "0:02 / 4:08" at bounding box center [244, 172] width 468 height 263
click at [330, 277] on span at bounding box center [244, 278] width 468 height 2
click at [27, 287] on icon at bounding box center [34, 292] width 28 height 10
click at [280, 280] on div "3:02 / 4:08" at bounding box center [244, 292] width 468 height 24
click at [281, 277] on span at bounding box center [182, 278] width 345 height 2
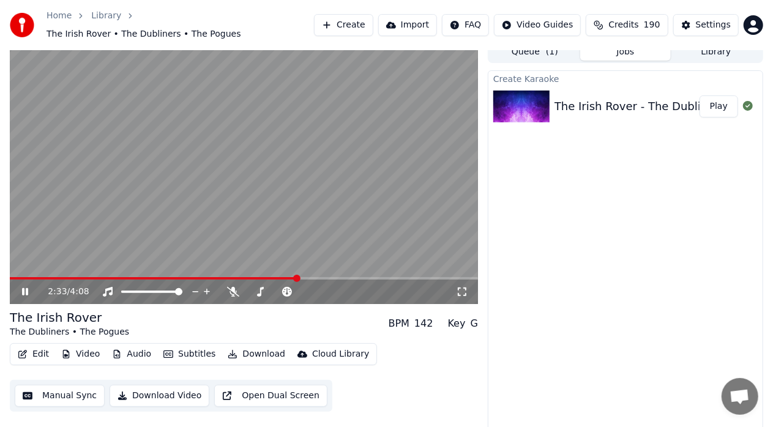
click at [298, 277] on span at bounding box center [244, 278] width 468 height 2
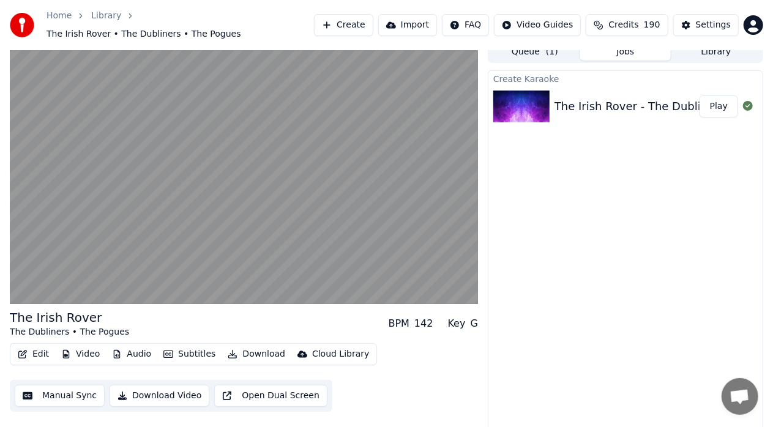
click at [161, 388] on button "Download Video" at bounding box center [159, 396] width 100 height 22
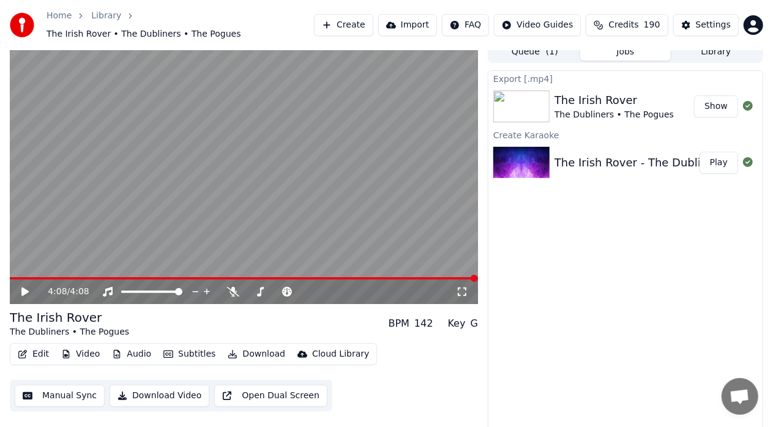
click at [721, 100] on button "Show" at bounding box center [716, 106] width 44 height 22
